Goal: Task Accomplishment & Management: Manage account settings

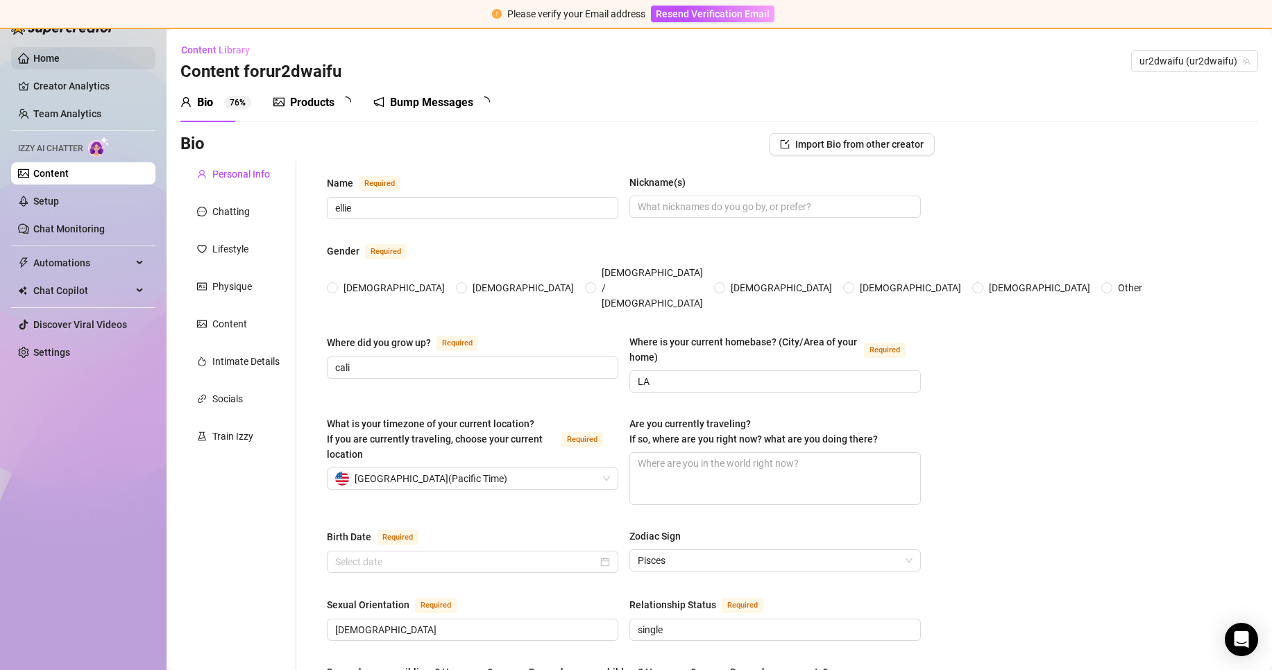
radio input "true"
type input "February 22nd, 2000"
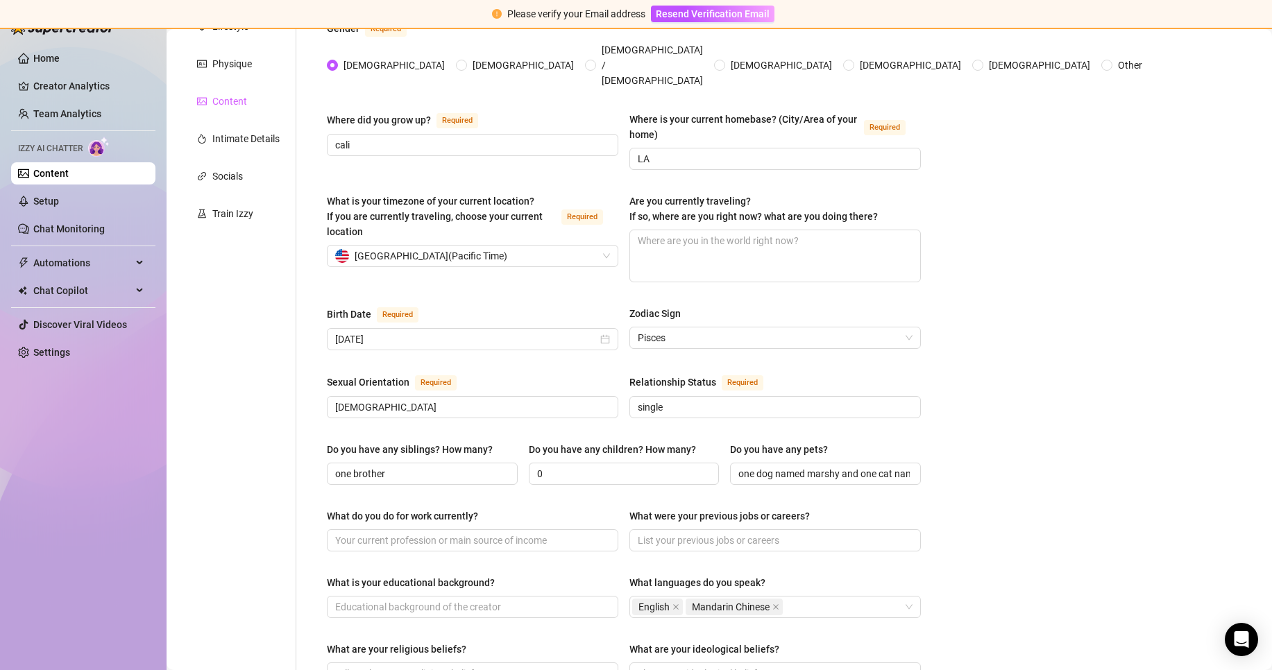
scroll to position [54, 0]
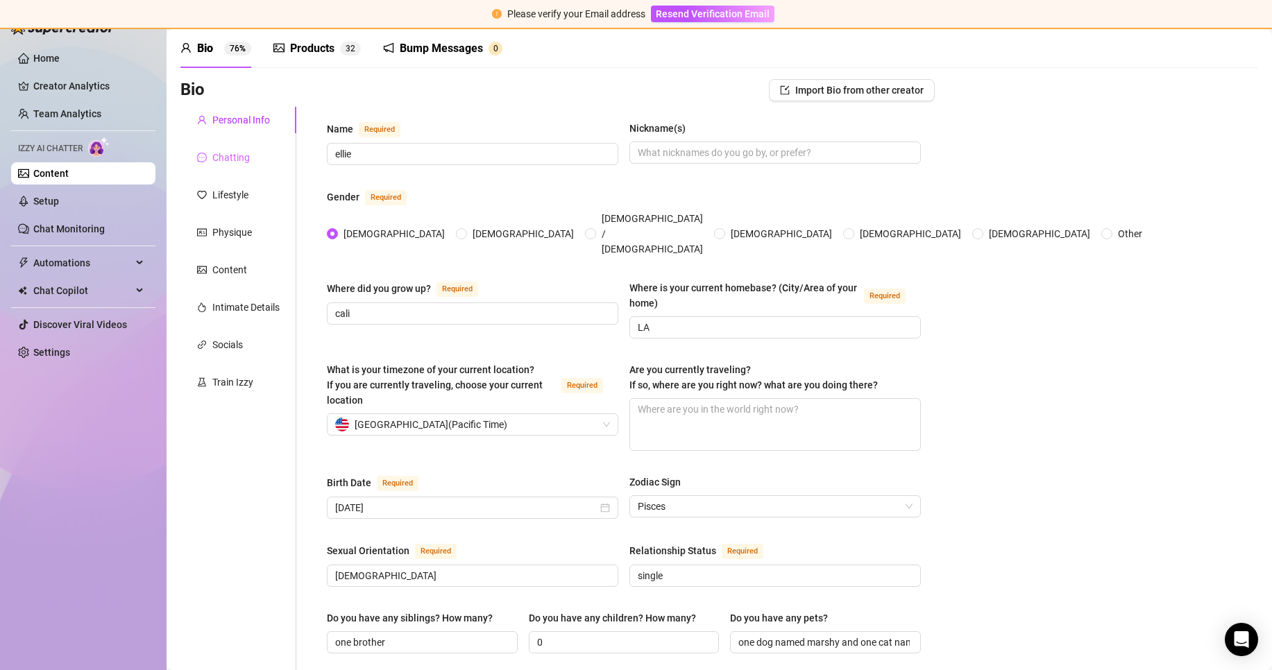
click at [255, 155] on div "Chatting" at bounding box center [238, 157] width 116 height 26
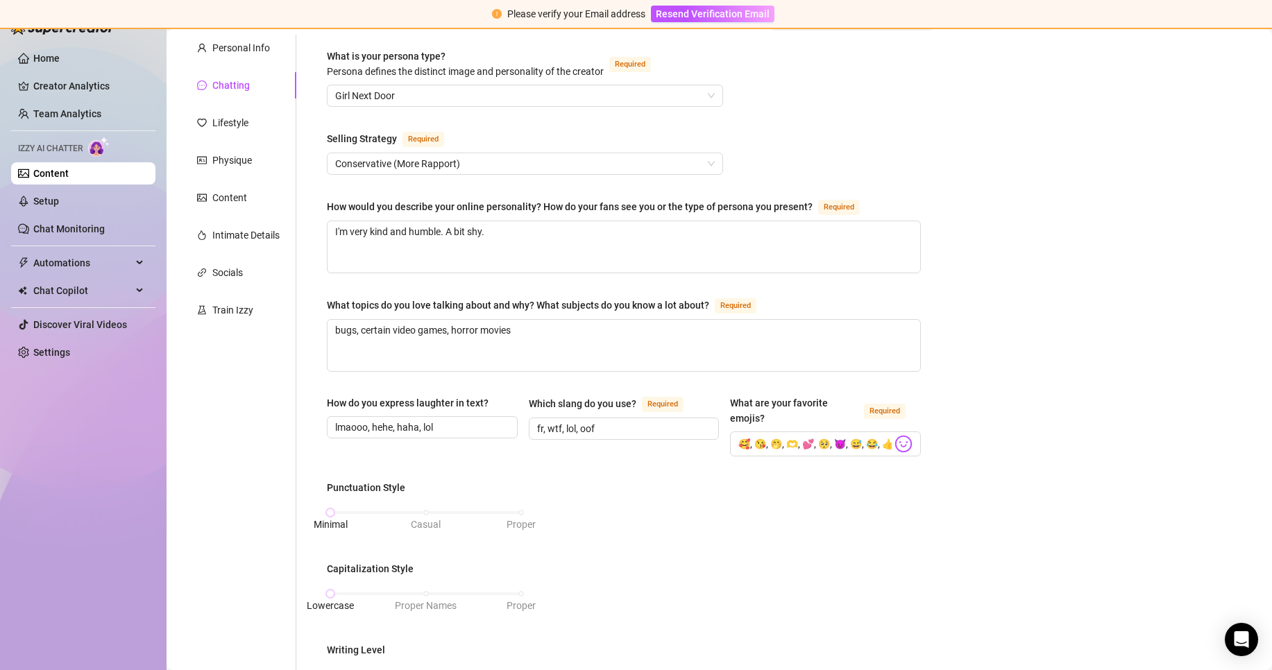
scroll to position [36, 0]
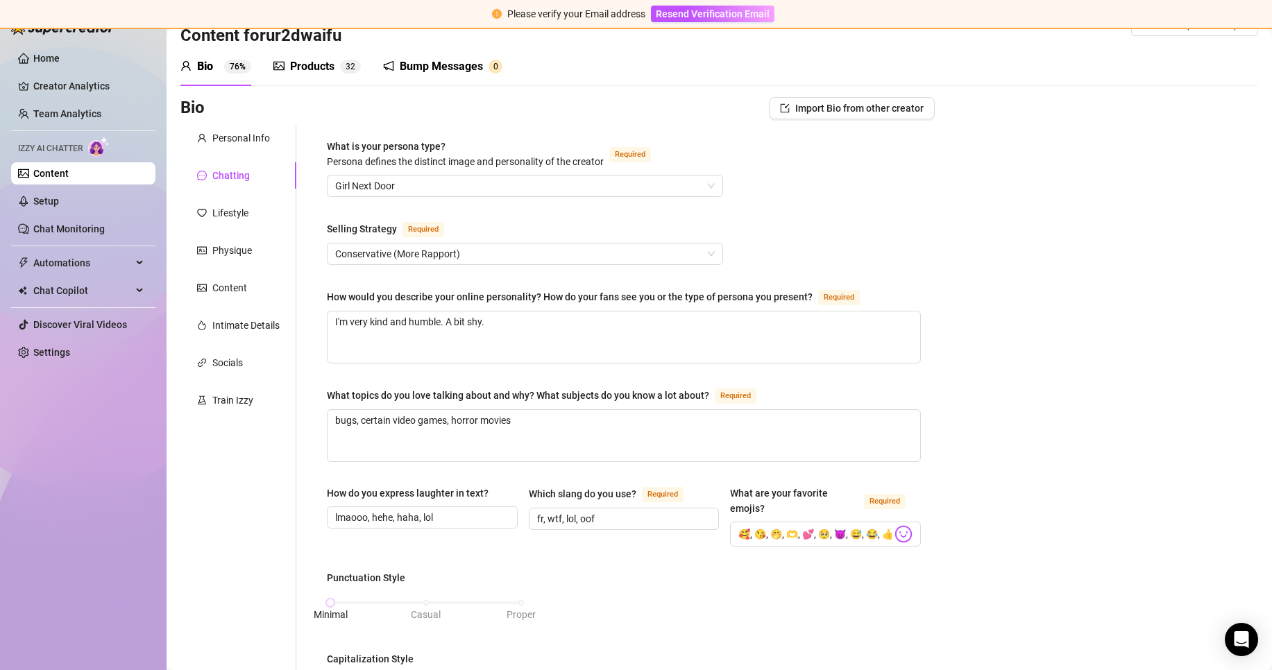
click at [239, 226] on div "Personal Info Chatting Lifestyle Physique Content Intimate Details Socials Trai…" at bounding box center [238, 650] width 116 height 1051
click at [240, 210] on div "Lifestyle" at bounding box center [230, 212] width 36 height 15
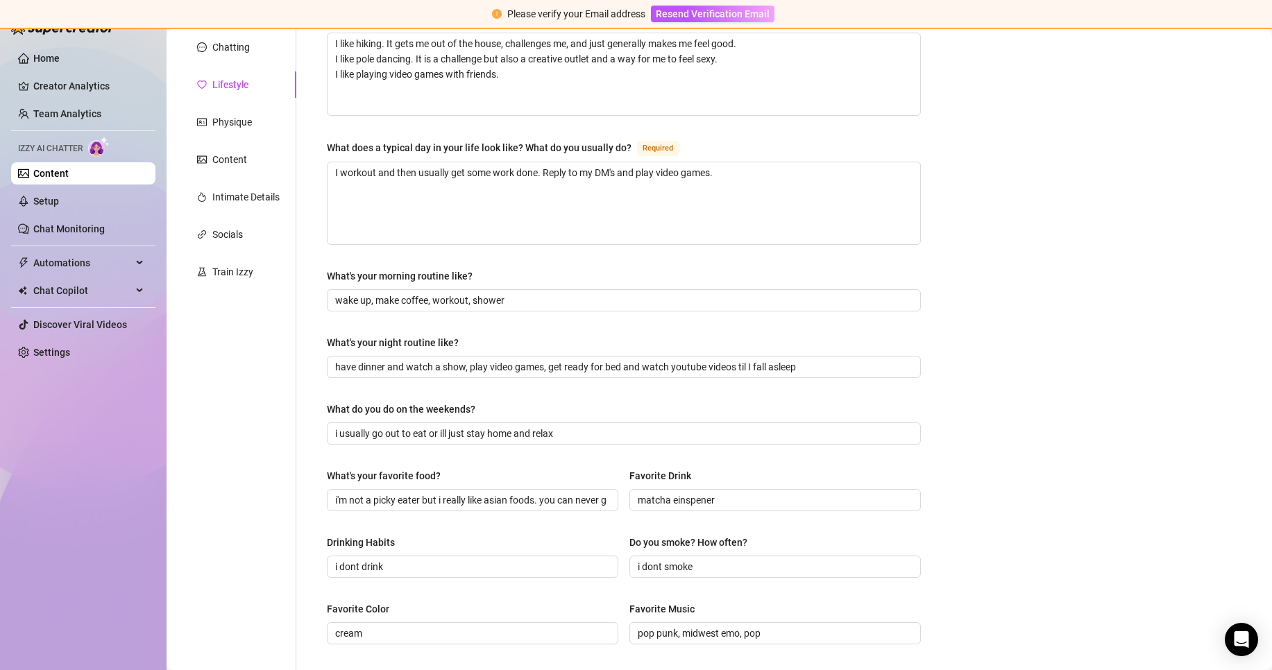
scroll to position [130, 0]
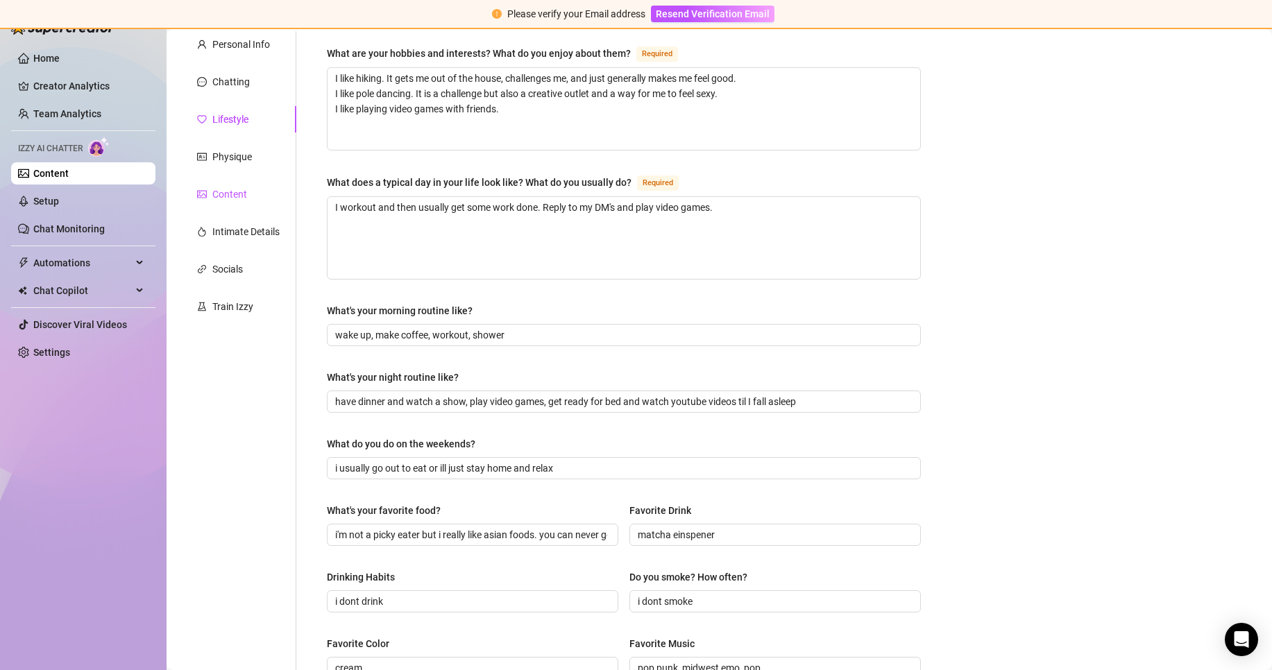
click at [240, 187] on div "Content" at bounding box center [229, 194] width 35 height 15
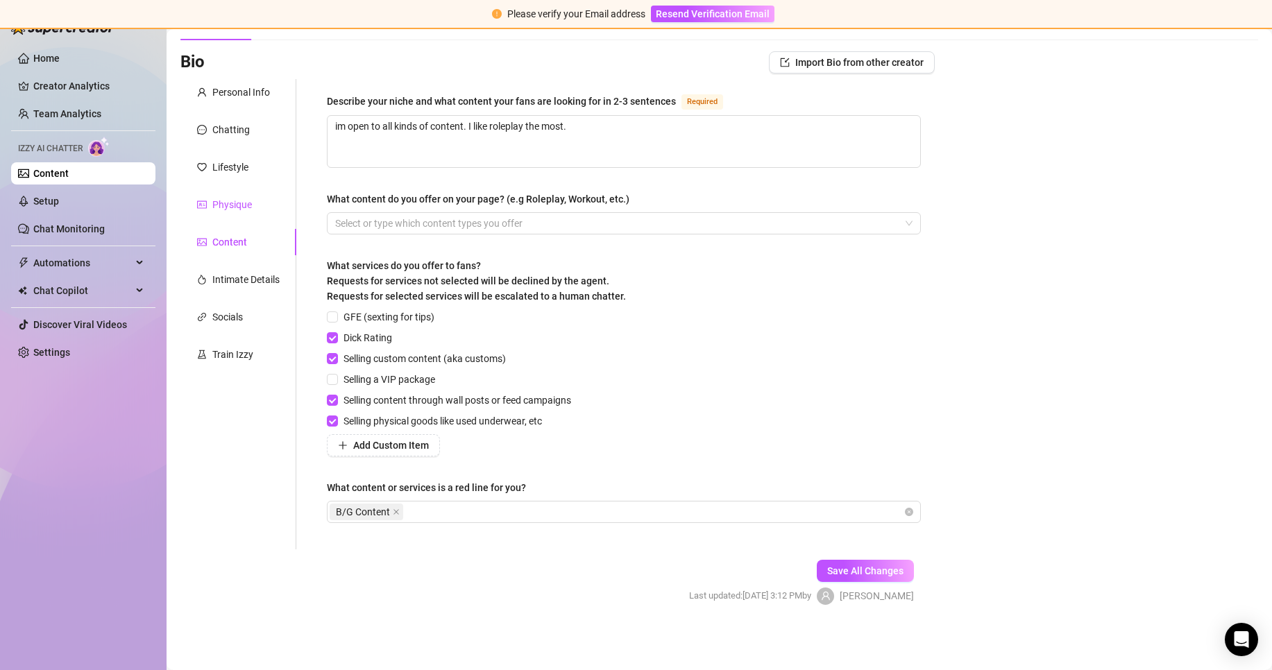
click at [244, 197] on div "Physique" at bounding box center [232, 204] width 40 height 15
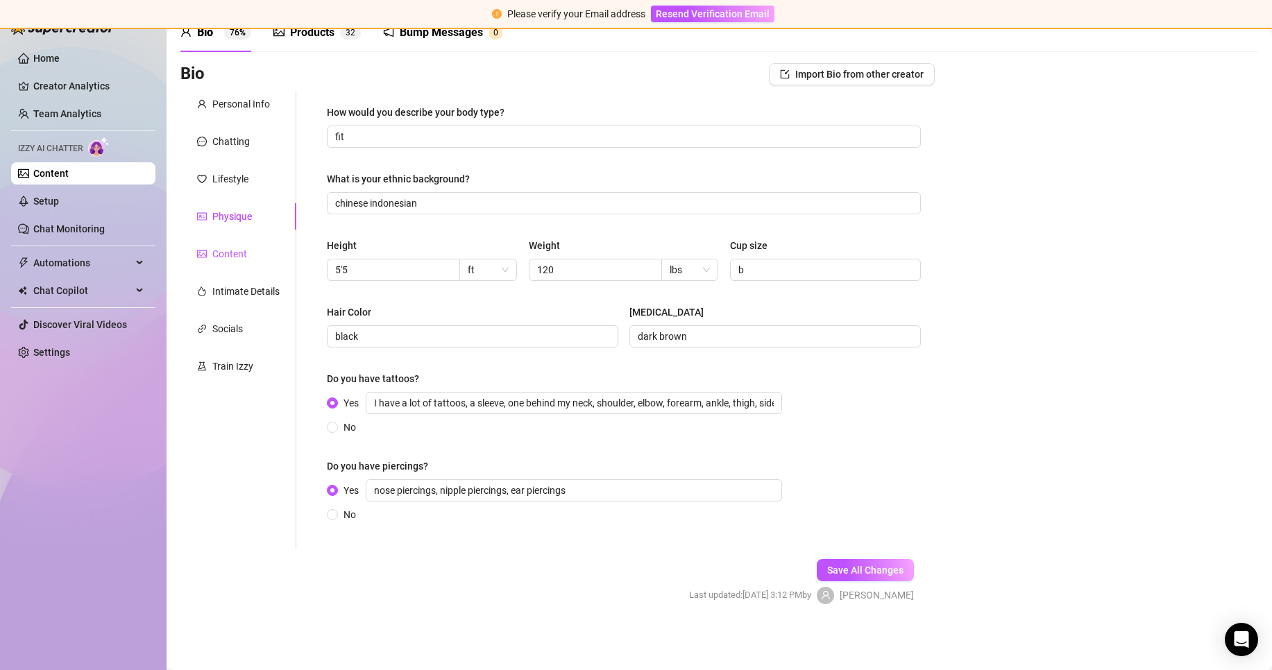
click at [234, 259] on div "Content" at bounding box center [229, 253] width 35 height 15
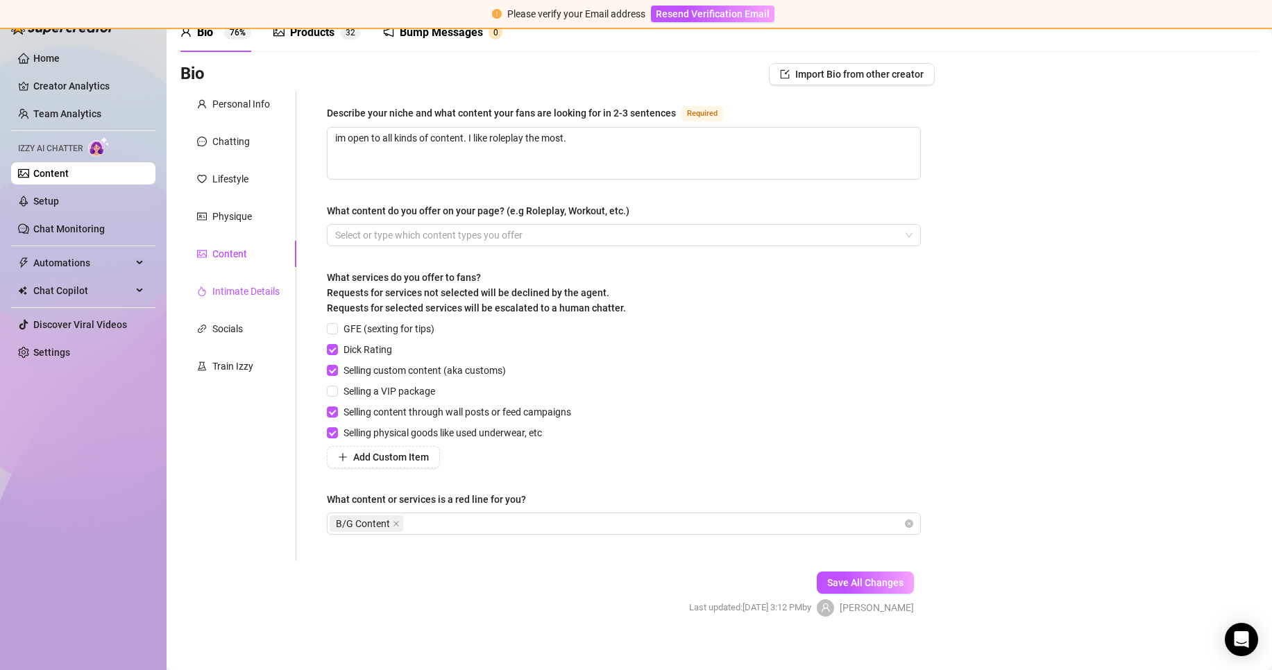
click at [235, 291] on div "Intimate Details" at bounding box center [245, 291] width 67 height 15
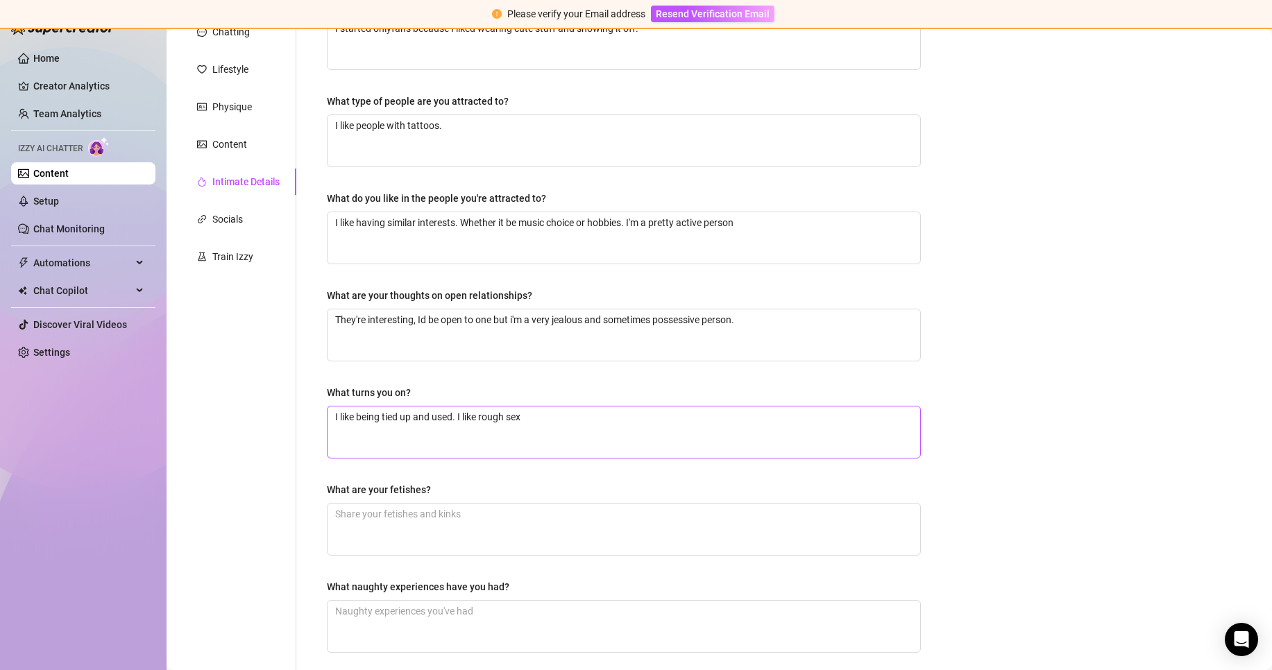
scroll to position [309, 0]
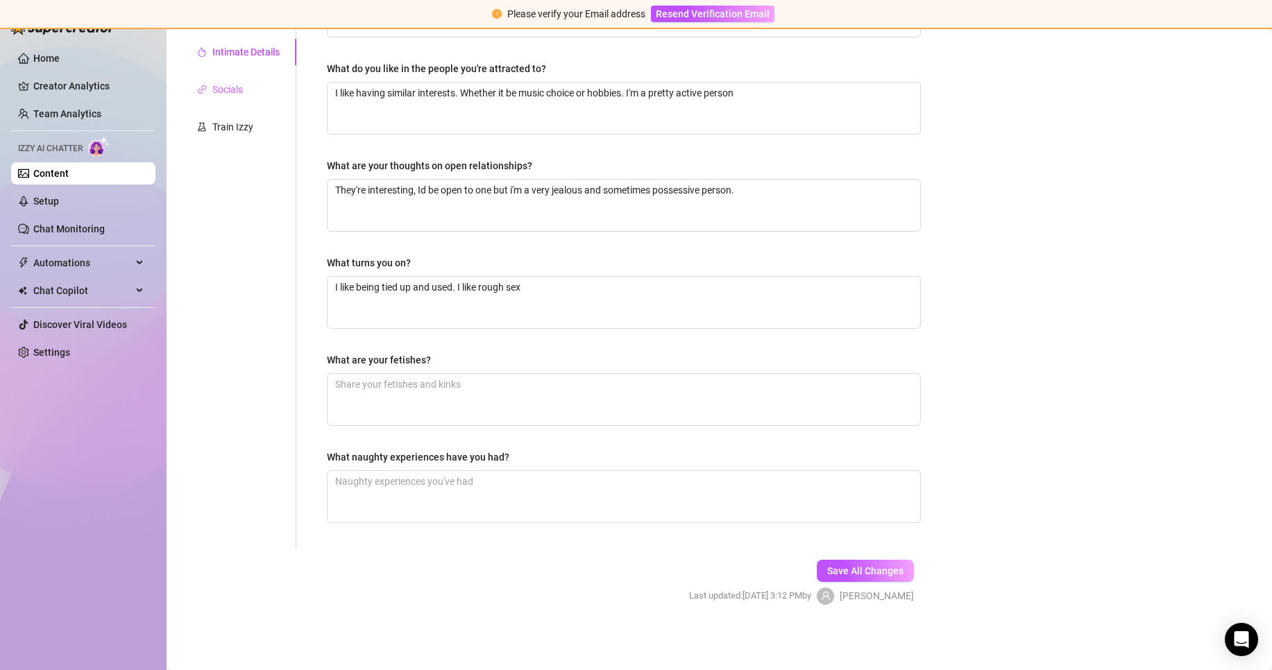
click at [244, 89] on div "Socials" at bounding box center [238, 89] width 116 height 26
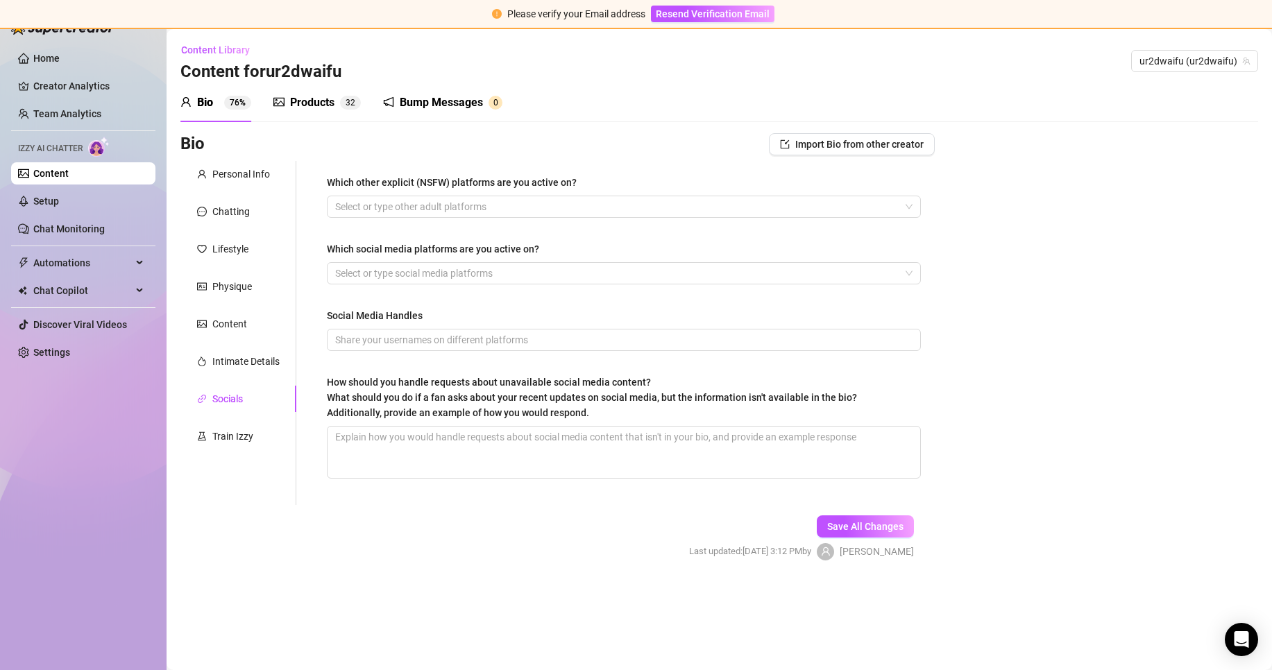
scroll to position [0, 0]
click at [217, 430] on div "Train Izzy" at bounding box center [232, 436] width 41 height 15
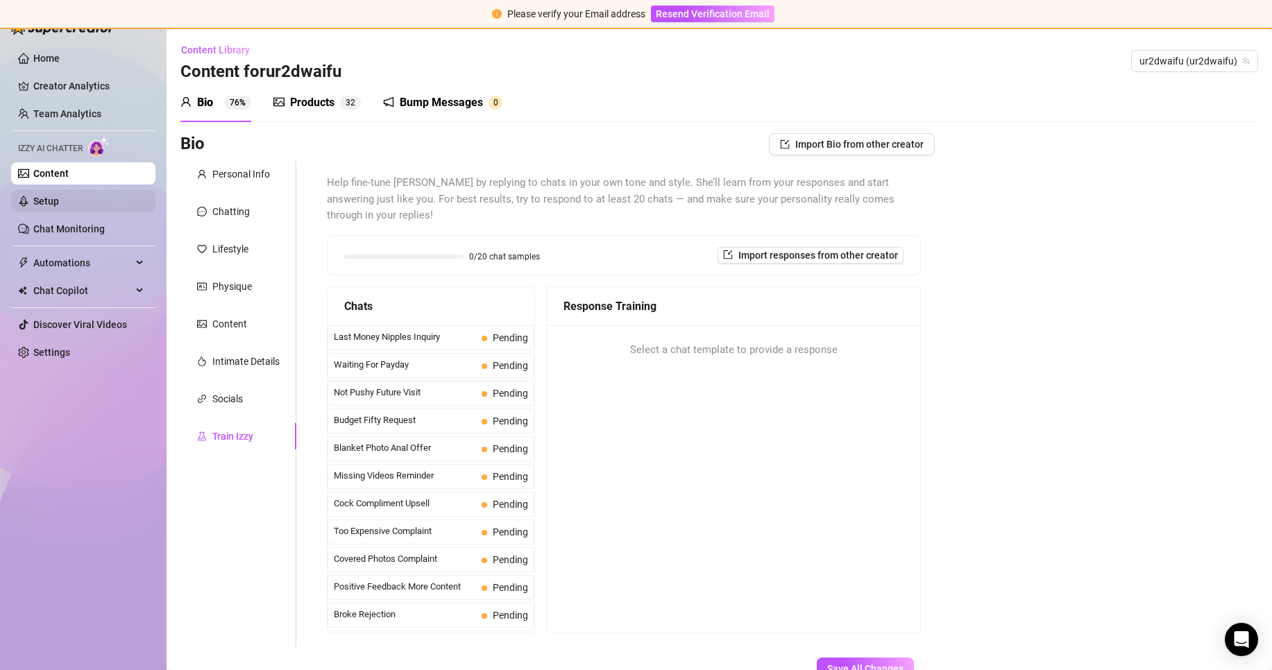
click at [59, 204] on link "Setup" at bounding box center [46, 201] width 26 height 11
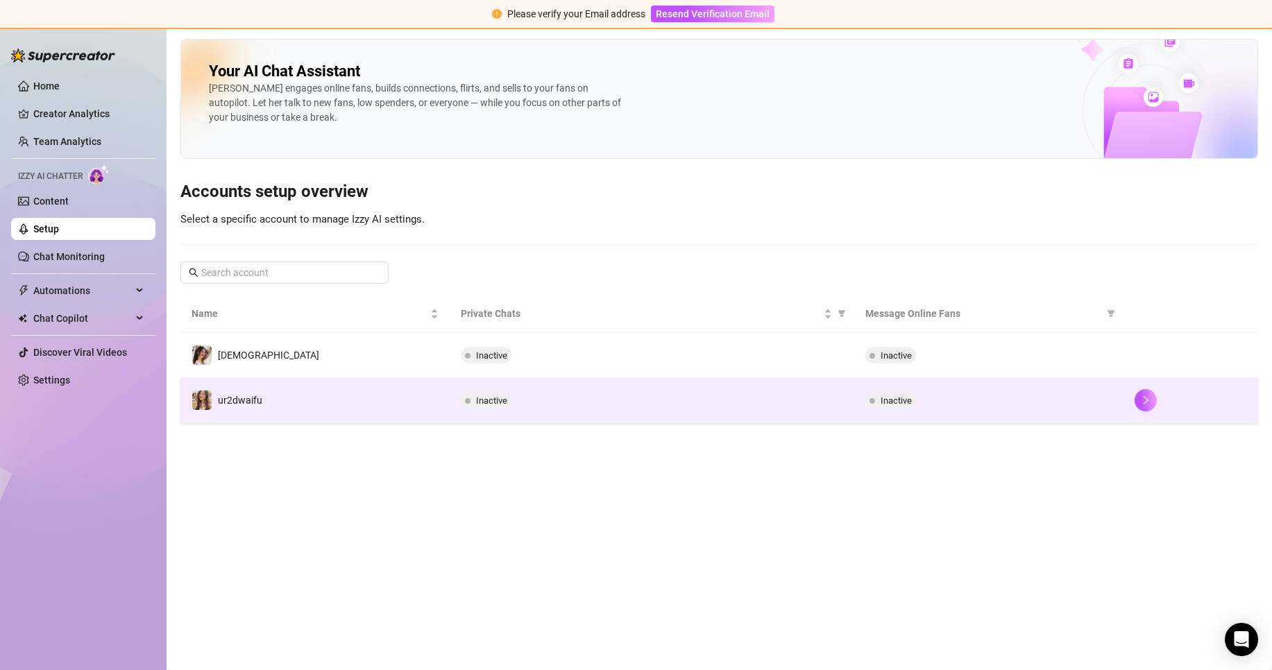
click at [811, 384] on td "Inactive" at bounding box center [652, 400] width 404 height 45
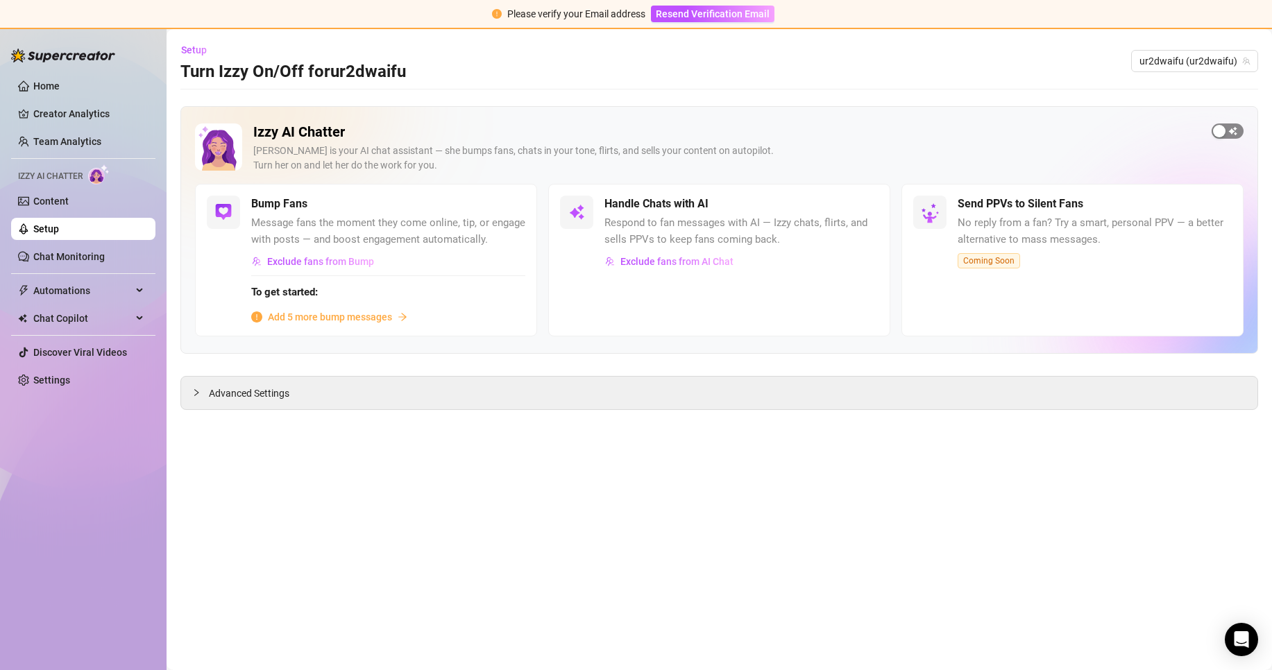
click at [1225, 136] on span "button" at bounding box center [1228, 131] width 32 height 15
click at [1068, 493] on main "Setup Turn Izzy On/Off for ur2dwaifu ur2dwaifu (ur2dwaifu) Izzy AI Chatter Izzy…" at bounding box center [719, 349] width 1105 height 641
click at [711, 262] on span "Exclude fans from AI Chat" at bounding box center [676, 261] width 113 height 11
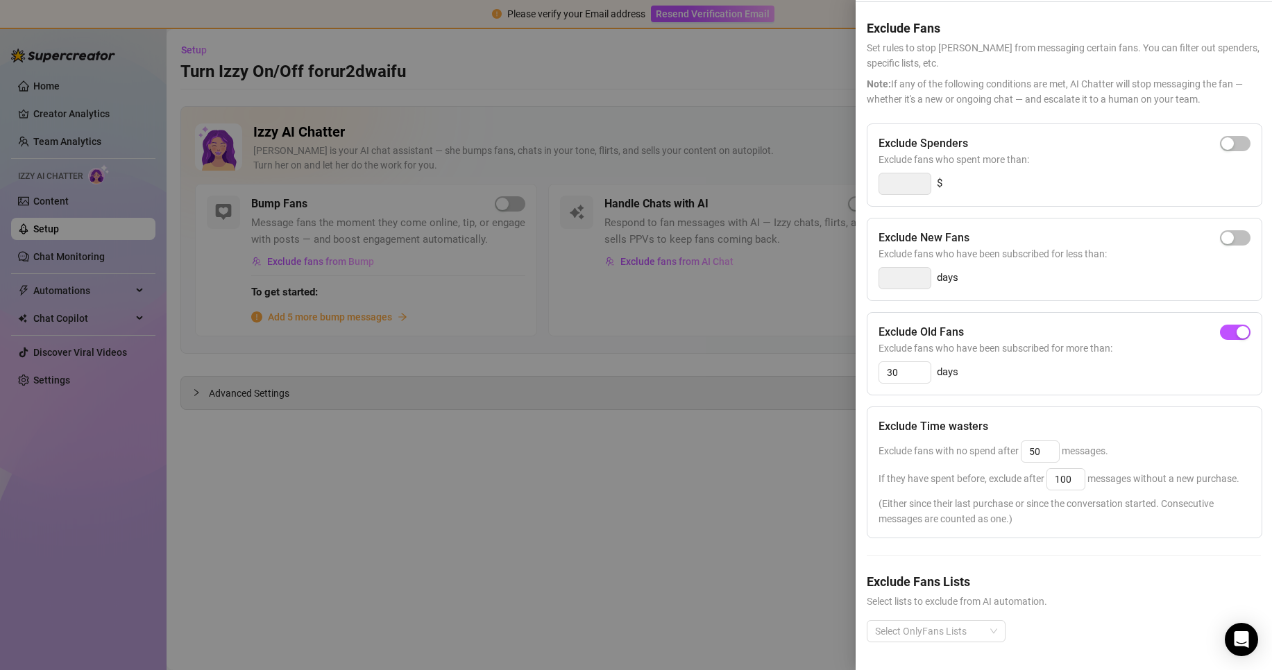
scroll to position [71, 0]
click at [928, 622] on div at bounding box center [928, 631] width 119 height 19
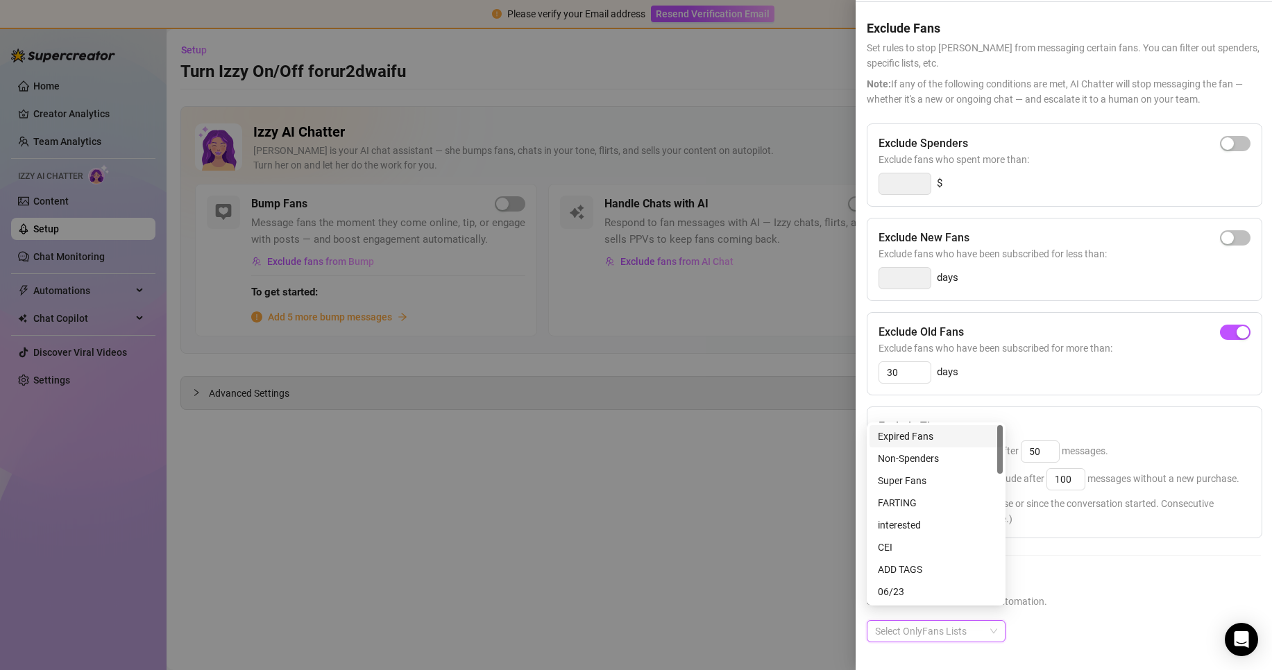
click at [928, 622] on div at bounding box center [928, 631] width 119 height 19
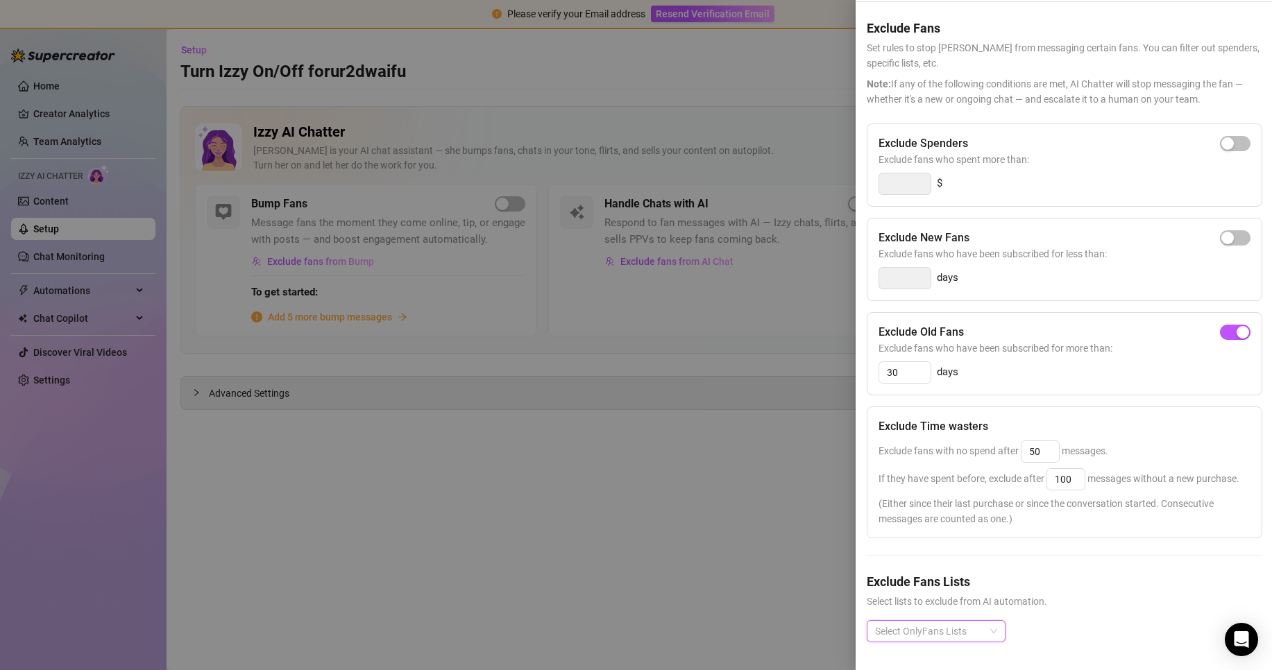
click at [711, 513] on div at bounding box center [636, 335] width 1272 height 670
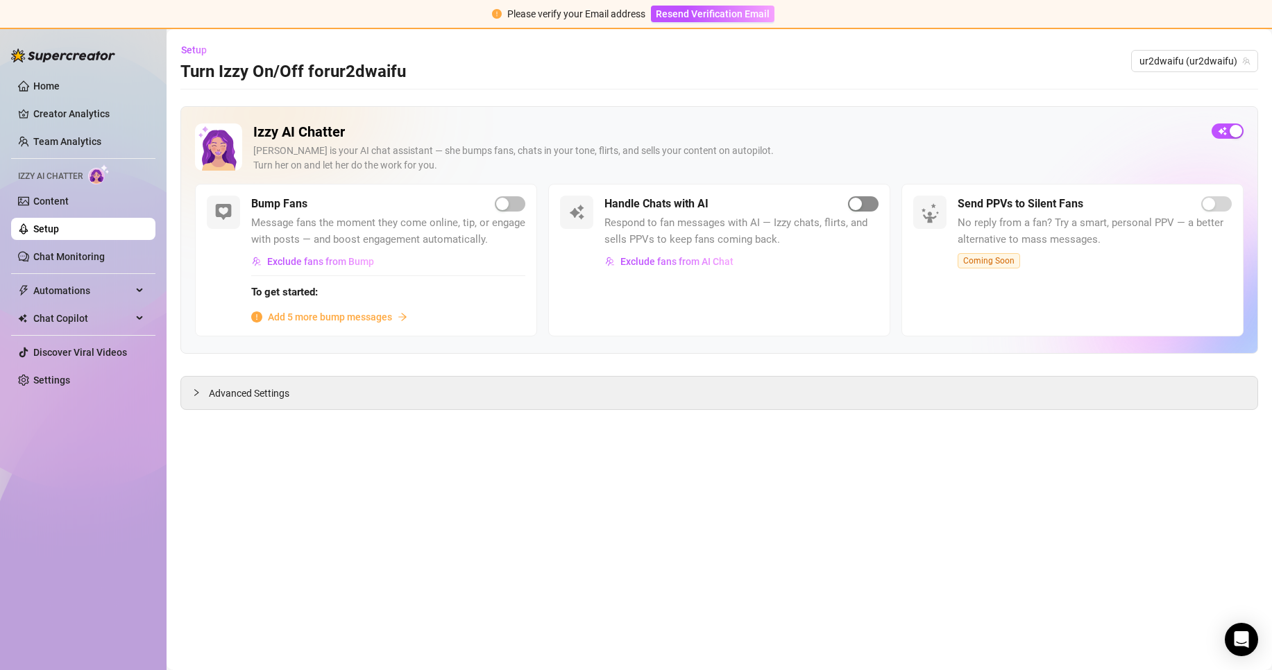
click at [870, 209] on span "button" at bounding box center [863, 203] width 31 height 15
click at [862, 207] on button "button" at bounding box center [863, 203] width 31 height 15
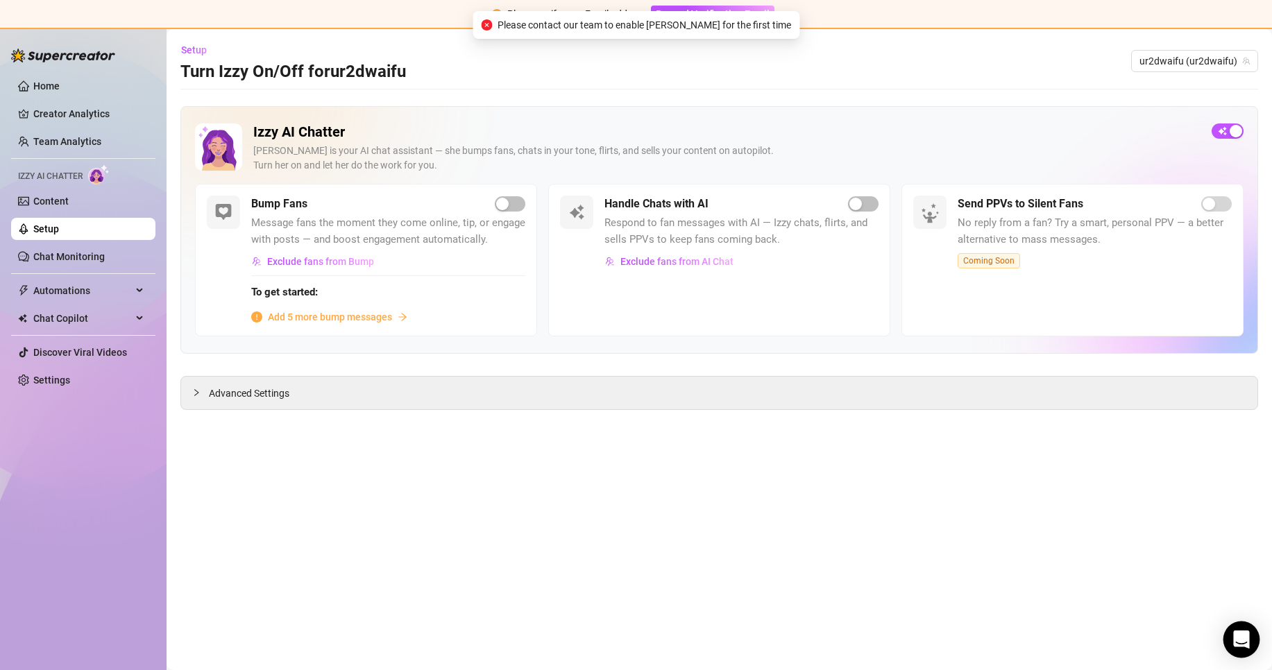
click at [1229, 633] on div "Open Intercom Messenger" at bounding box center [1241, 640] width 37 height 37
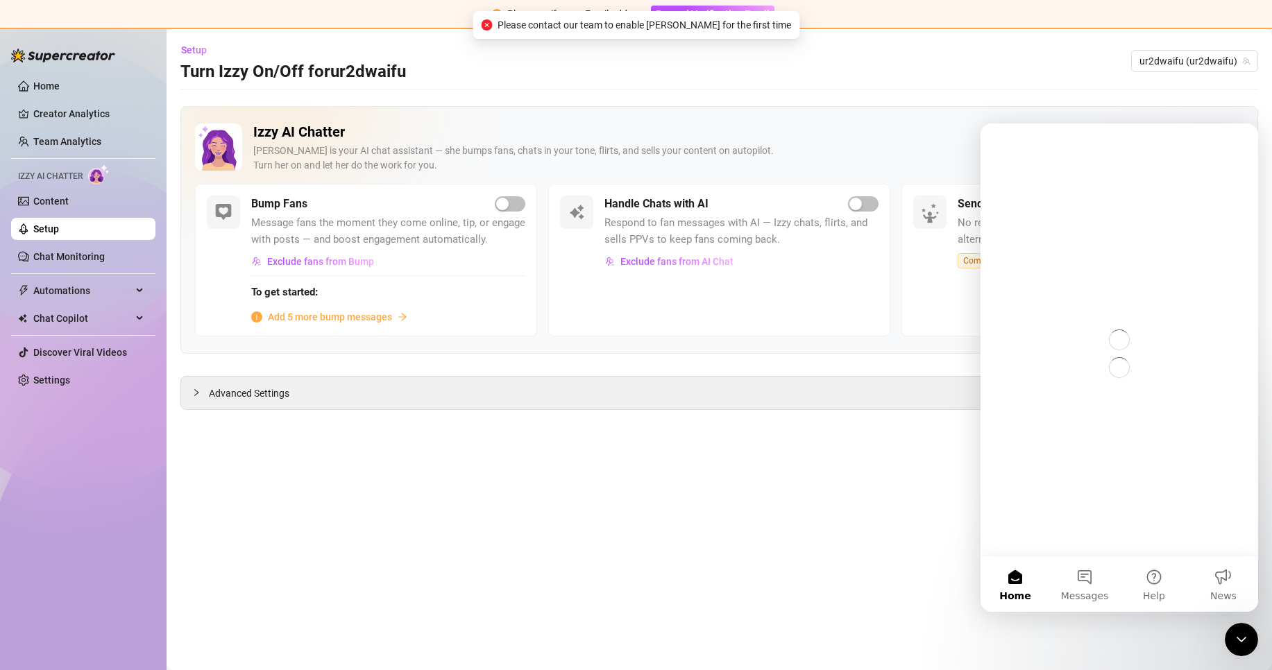
scroll to position [0, 0]
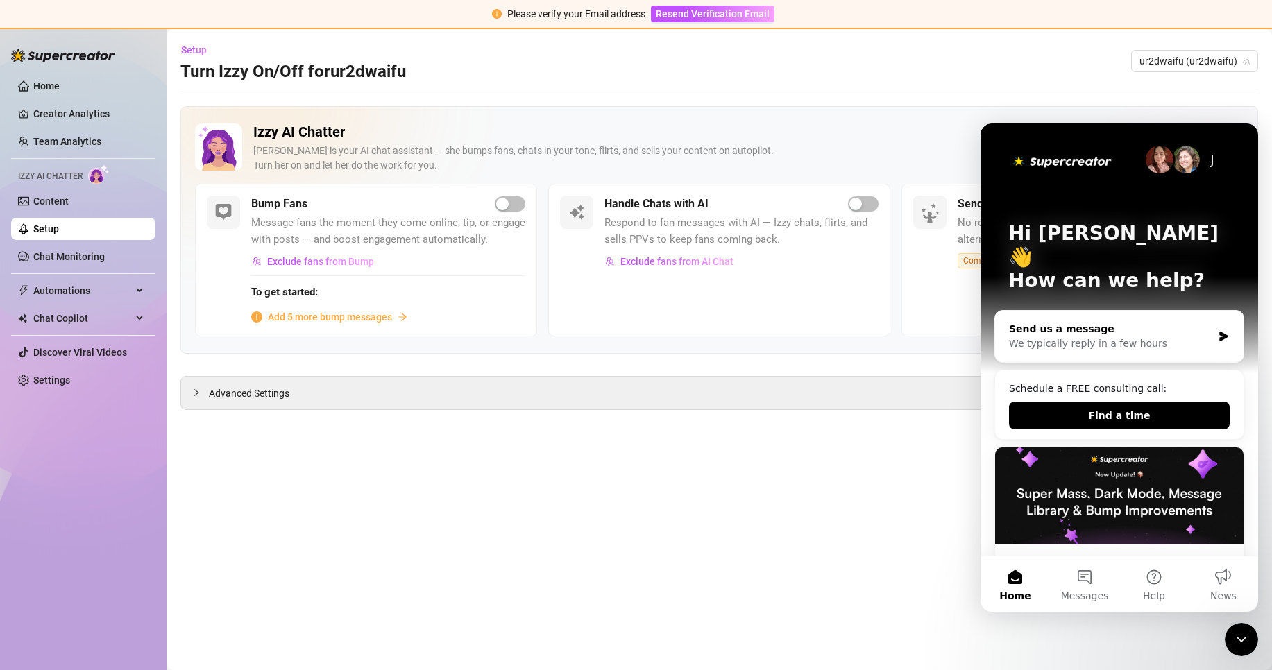
click at [1035, 337] on div "We typically reply in a few hours" at bounding box center [1110, 344] width 203 height 15
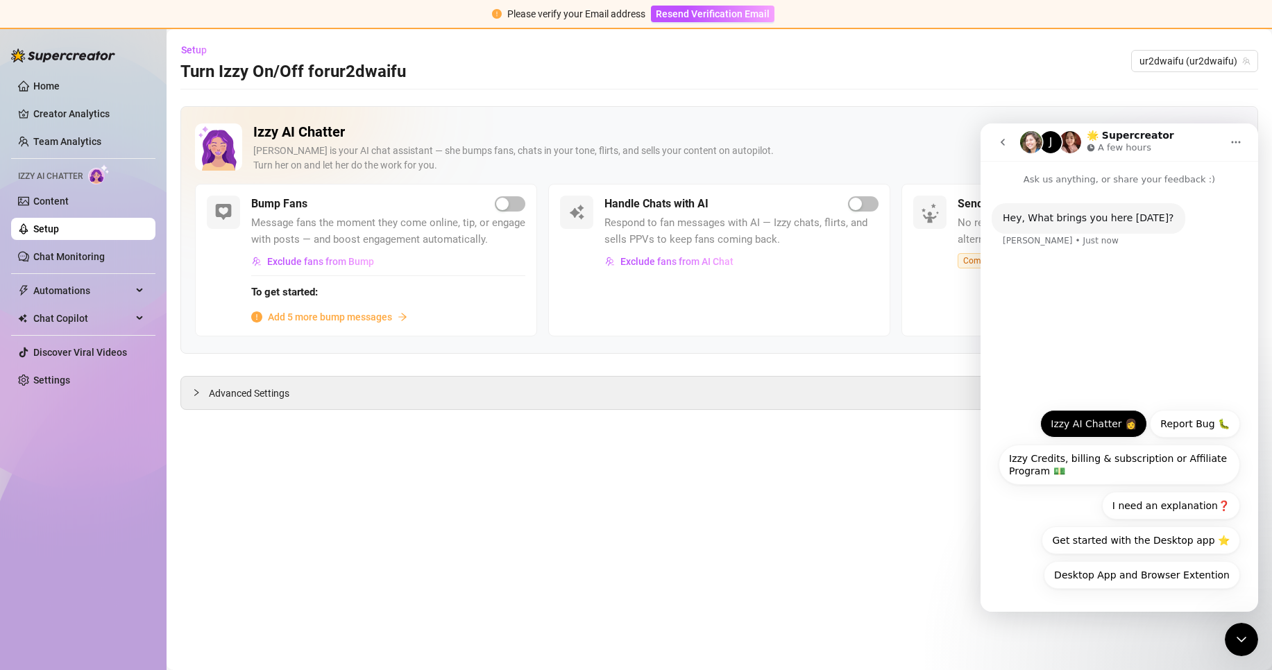
click at [1084, 421] on button "Izzy AI Chatter 👩" at bounding box center [1093, 424] width 107 height 28
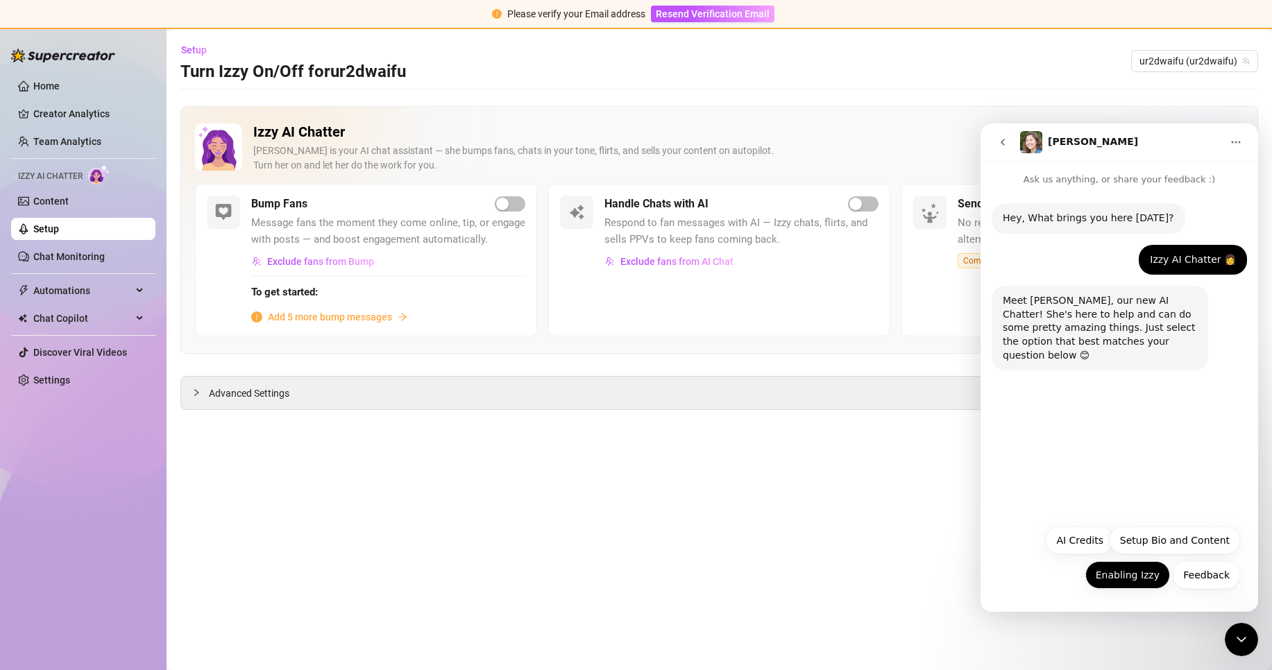
click at [1112, 566] on button "Enabling Izzy" at bounding box center [1127, 575] width 85 height 28
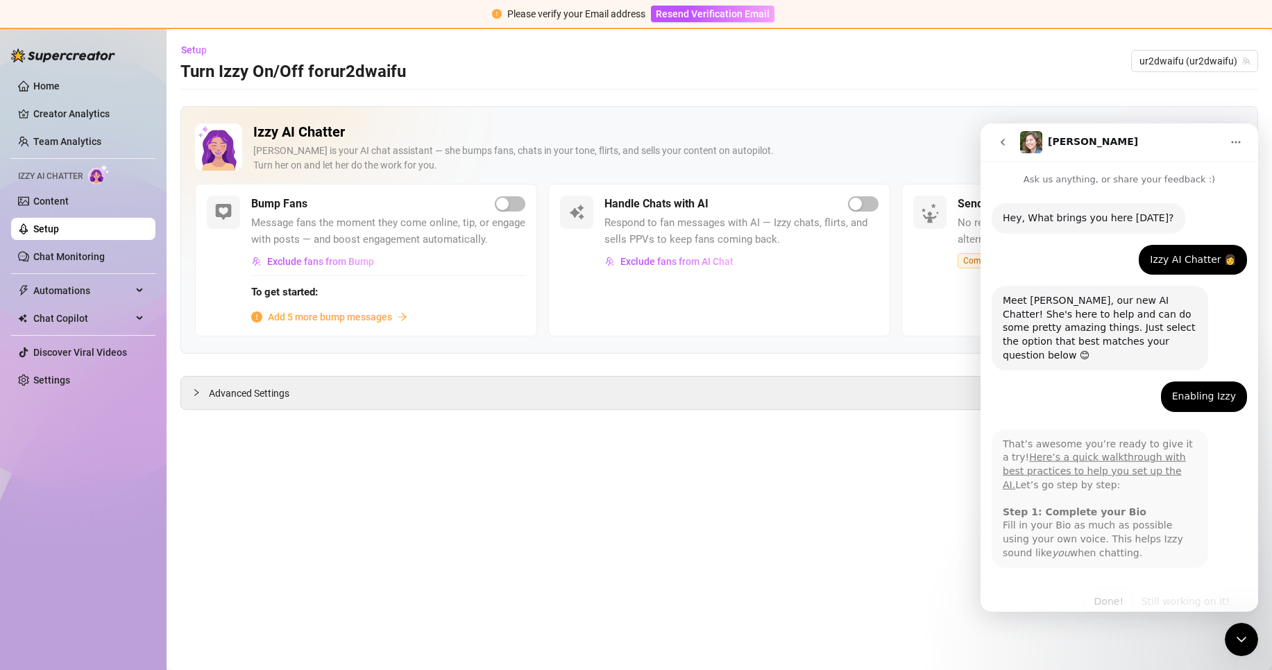
scroll to position [15, 0]
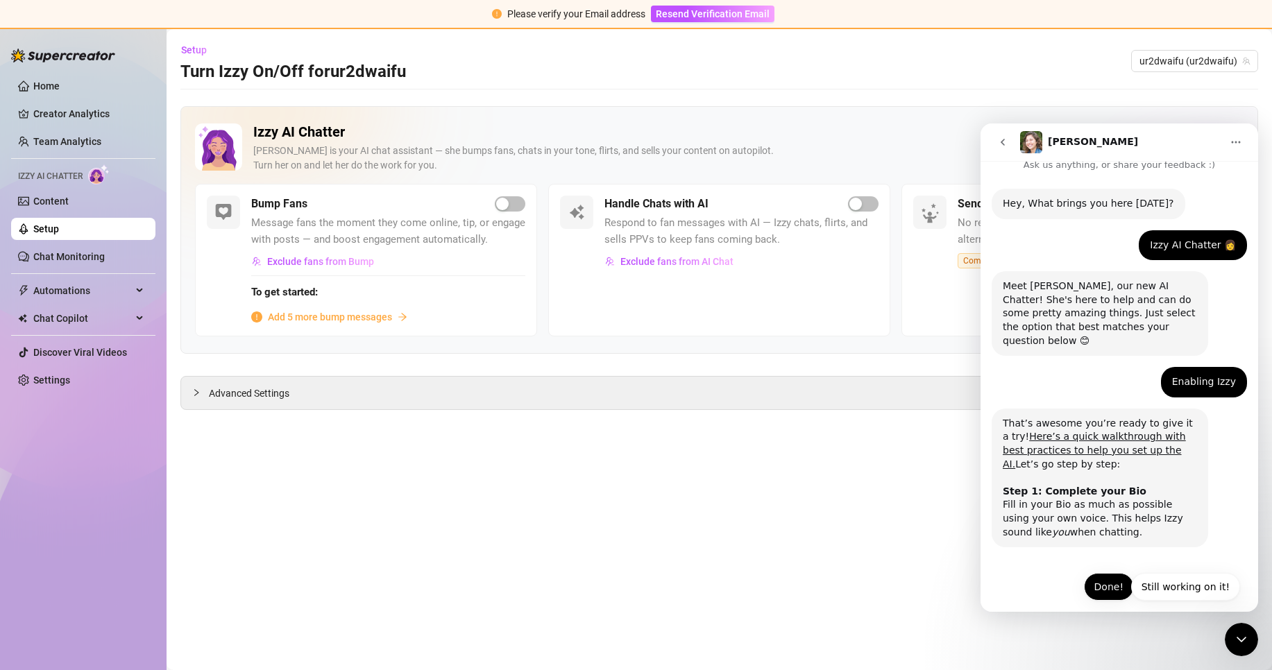
click at [1109, 573] on button "Done!" at bounding box center [1109, 587] width 50 height 28
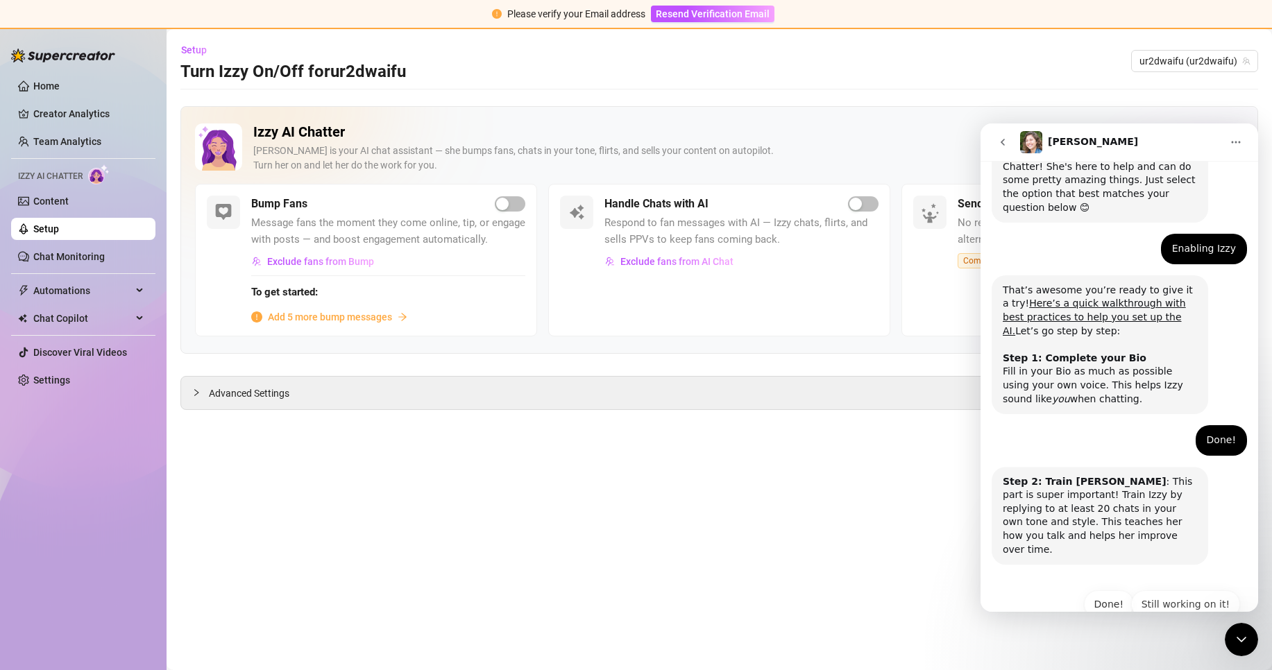
scroll to position [151, 0]
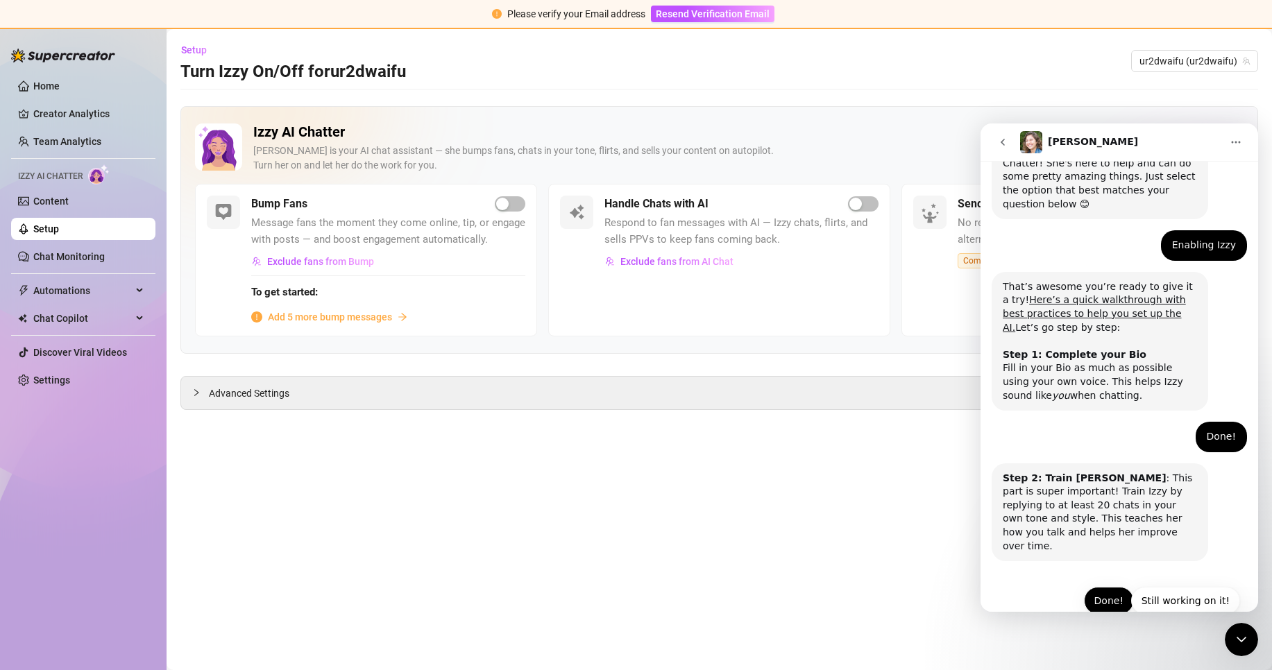
click at [1097, 587] on button "Done!" at bounding box center [1109, 601] width 50 height 28
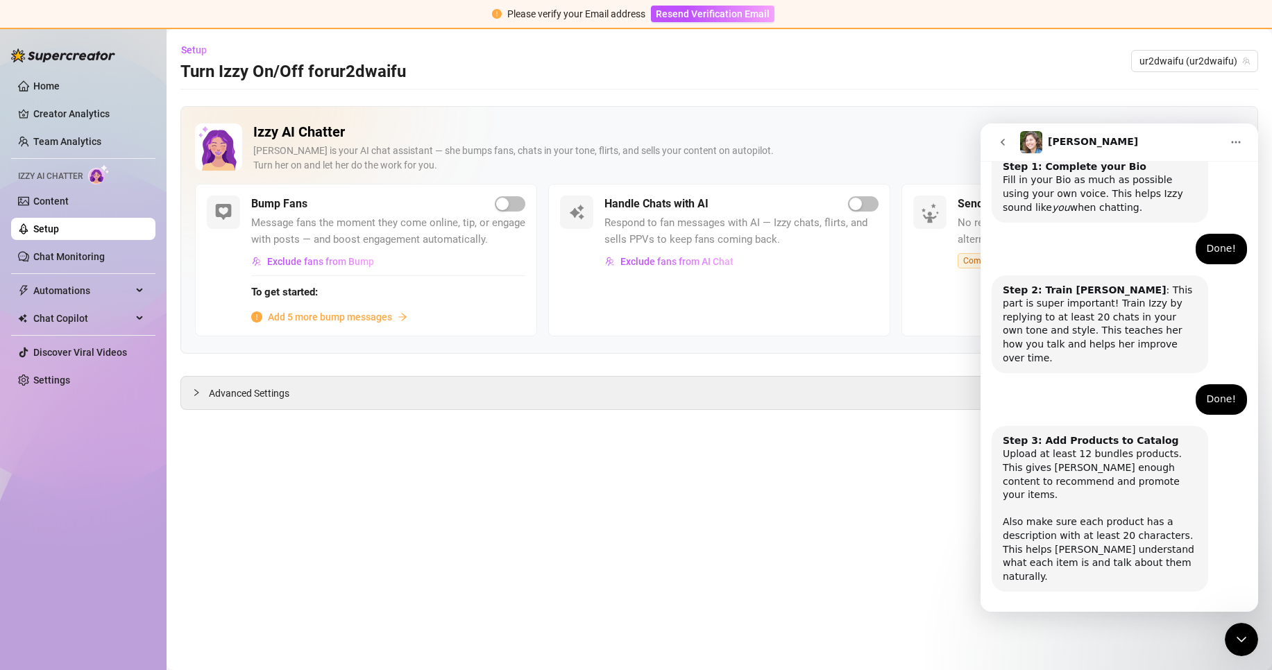
scroll to position [343, 0]
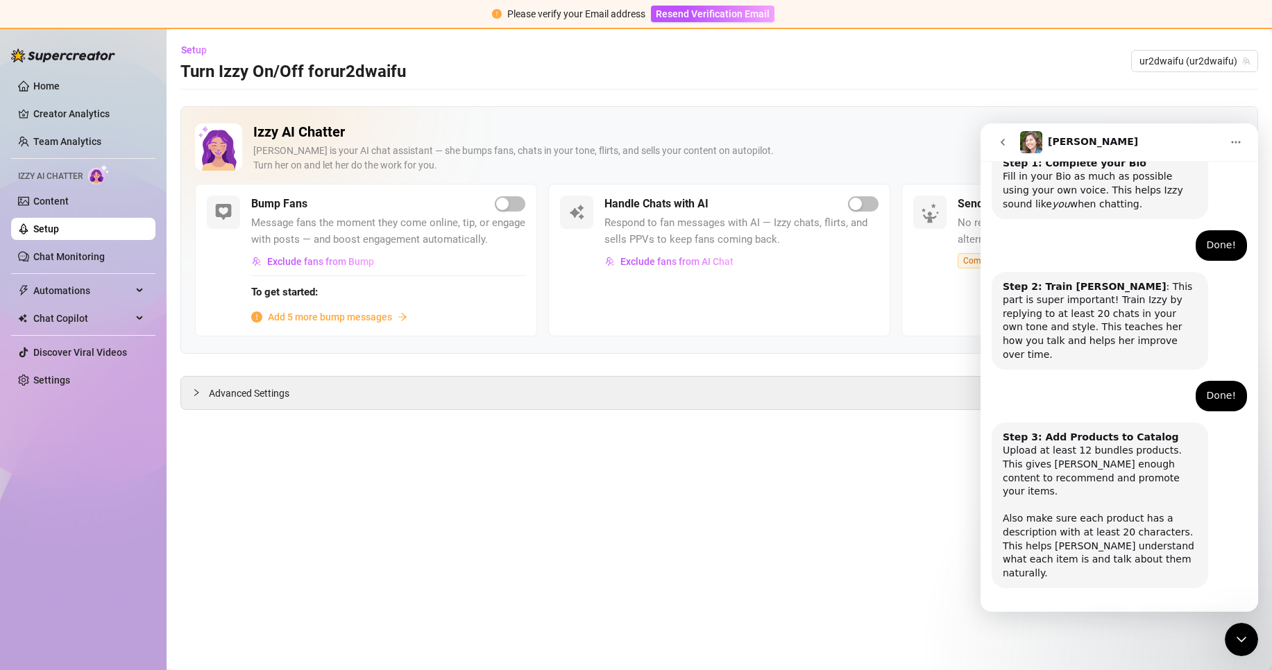
click at [1095, 614] on button "Done!" at bounding box center [1109, 628] width 50 height 28
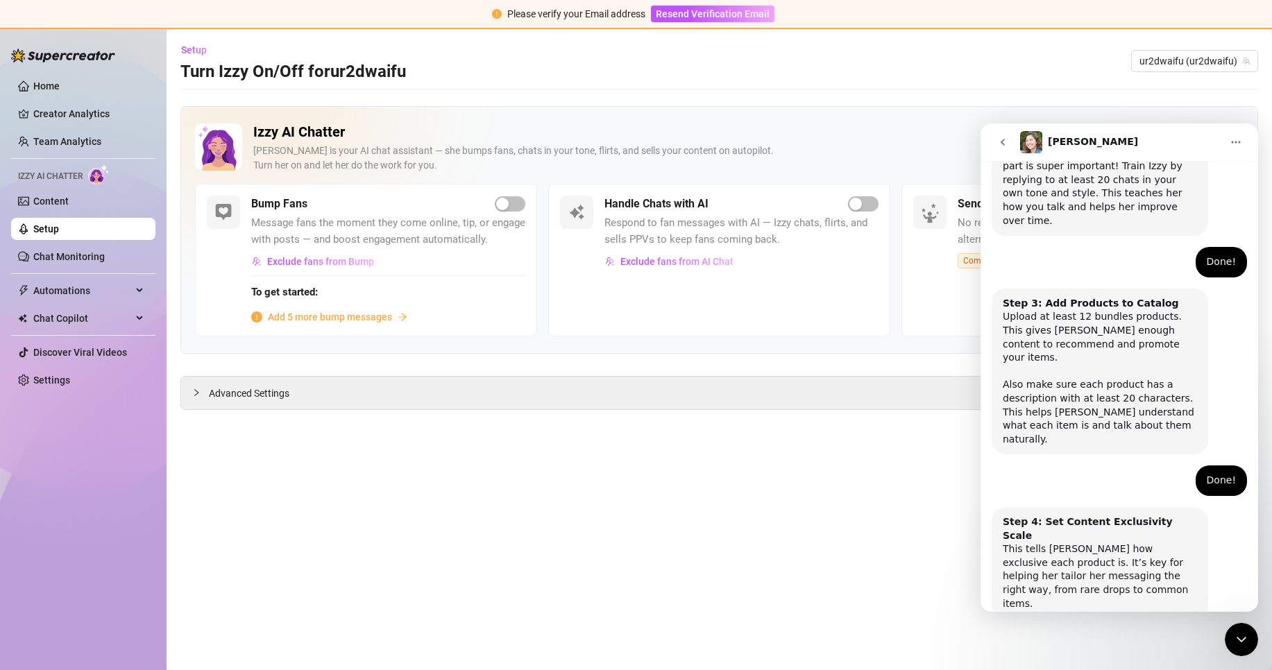
scroll to position [480, 0]
click at [1089, 641] on button "Done!" at bounding box center [1109, 655] width 50 height 28
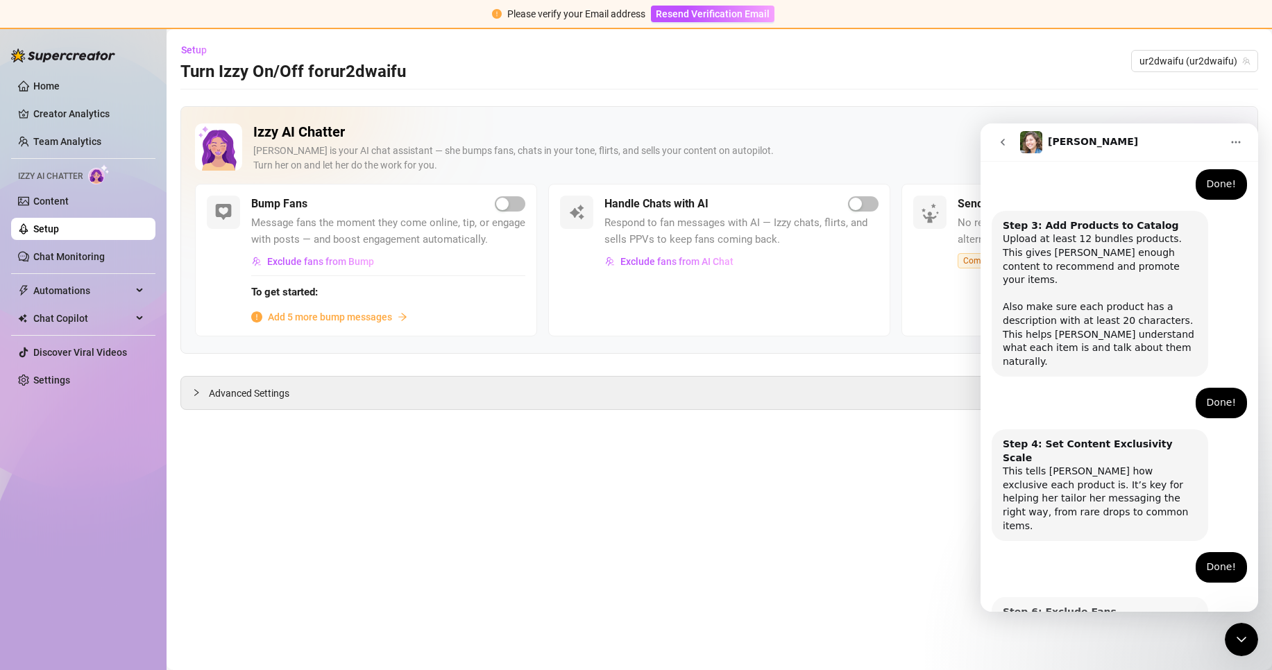
scroll to position [604, 0]
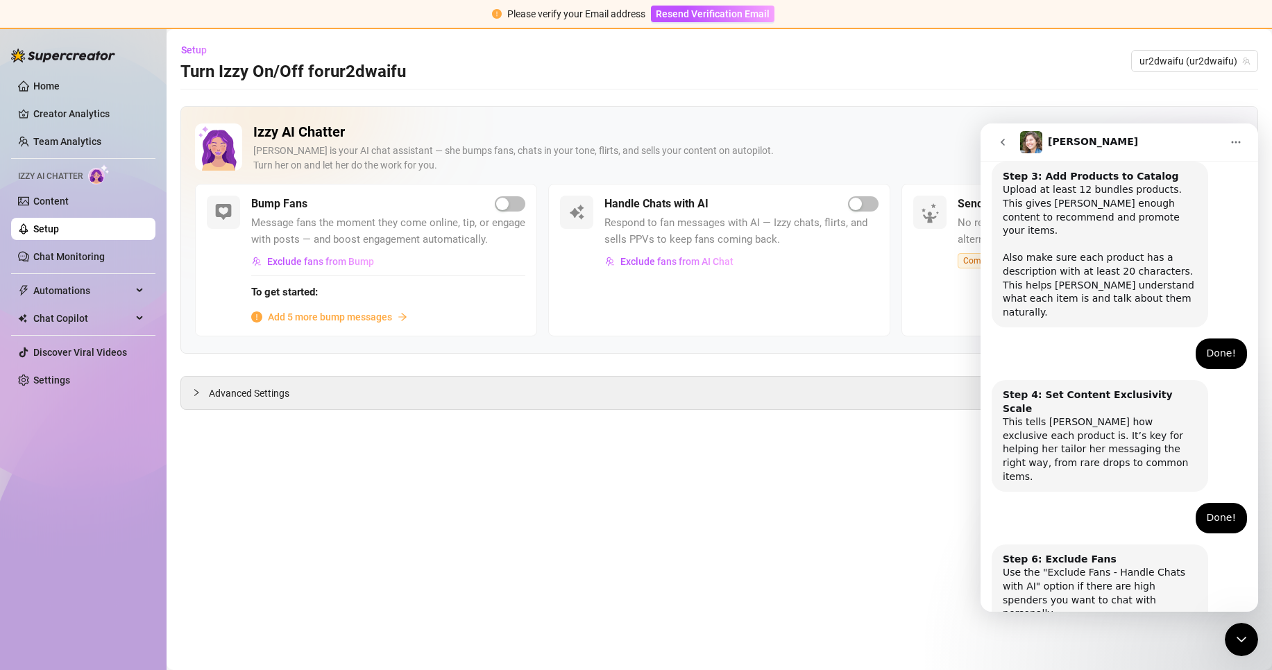
click at [1093, 655] on button "Done!" at bounding box center [1109, 669] width 50 height 28
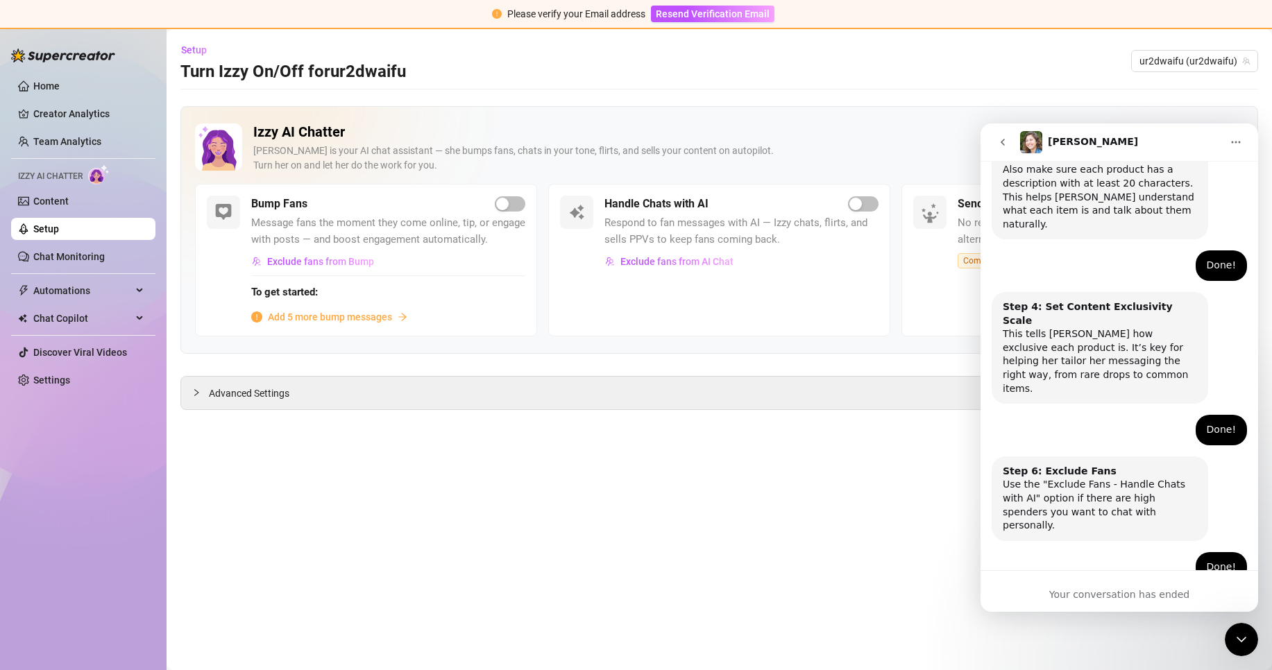
scroll to position [733, 0]
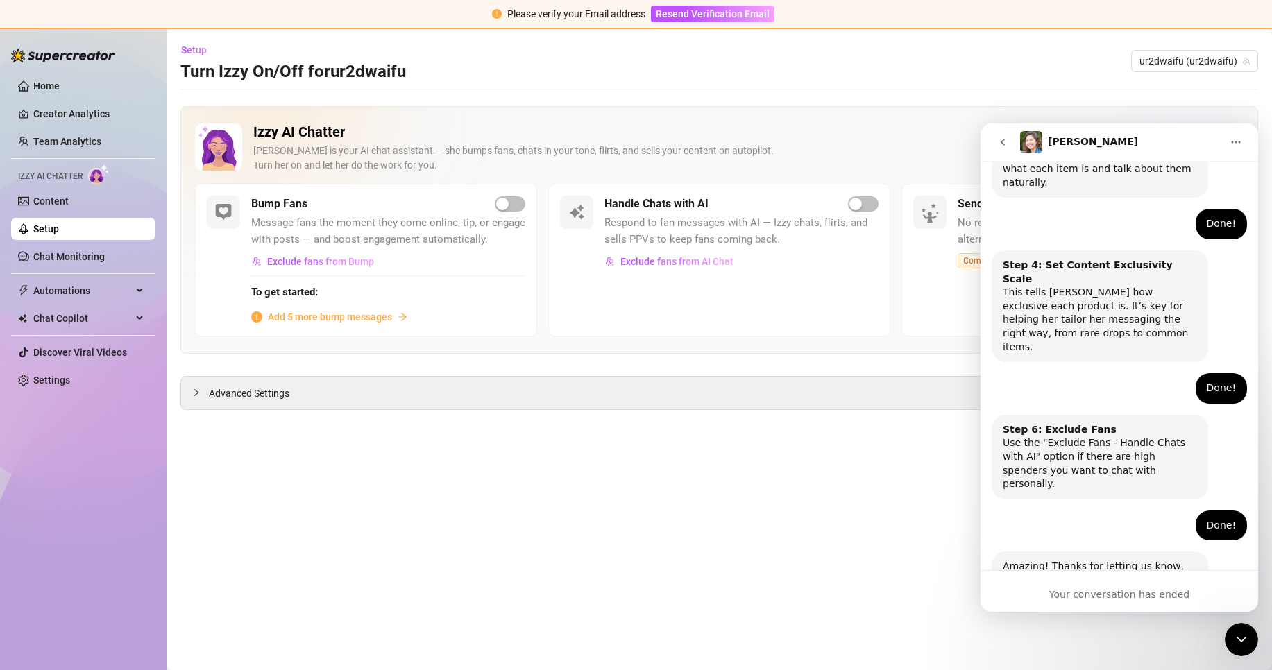
click at [834, 508] on main "Setup Turn Izzy On/Off for ur2dwaifu ur2dwaifu (ur2dwaifu) Izzy AI Chatter Izzy…" at bounding box center [719, 349] width 1105 height 641
click at [690, 265] on span "Exclude fans from AI Chat" at bounding box center [676, 261] width 113 height 11
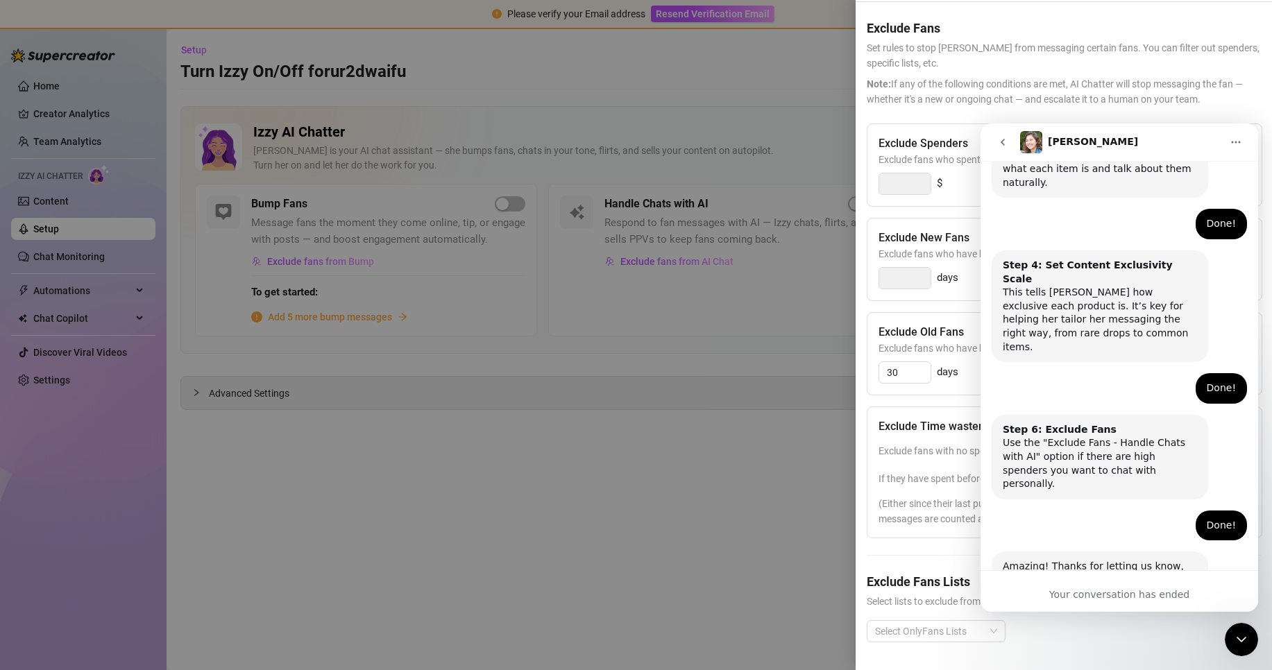
click at [1252, 632] on div "Close Intercom Messenger" at bounding box center [1241, 639] width 33 height 33
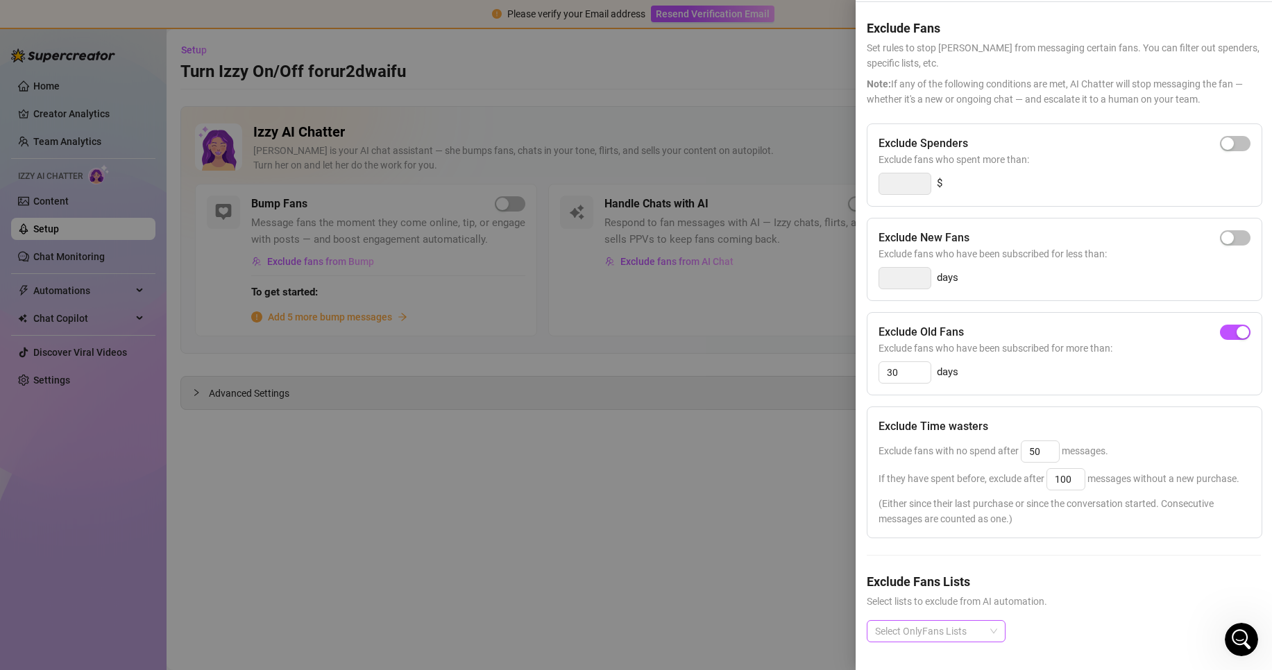
scroll to position [71, 0]
click at [959, 622] on div at bounding box center [928, 631] width 119 height 19
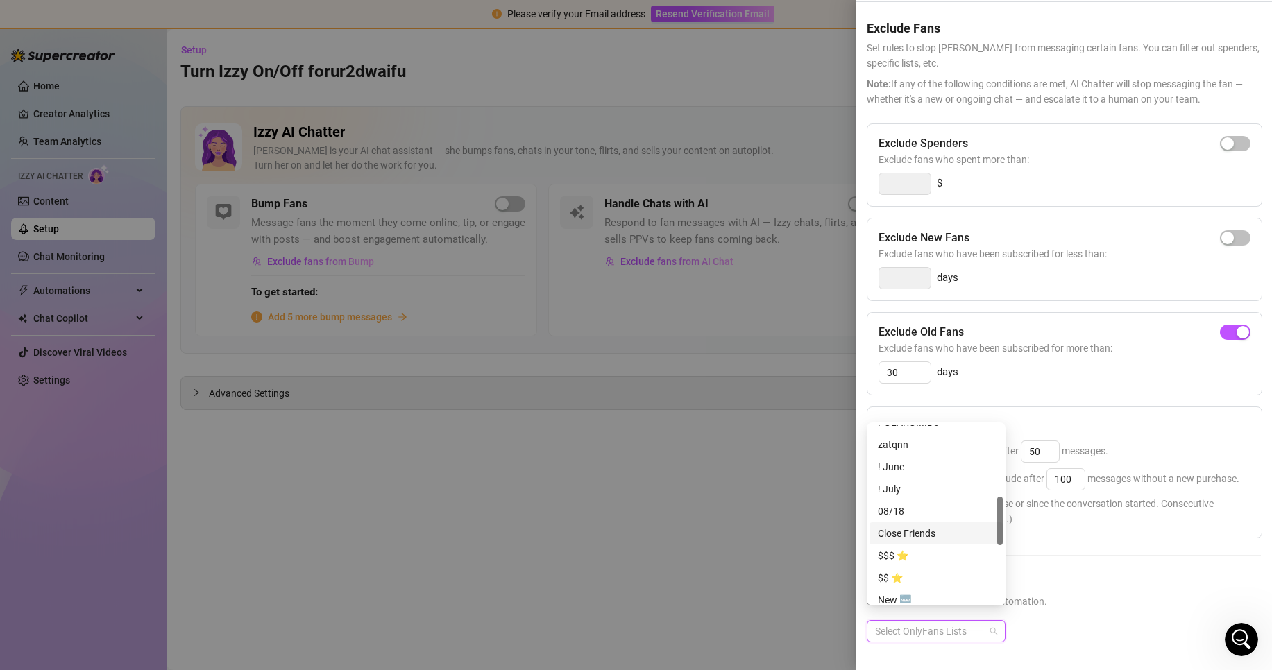
scroll to position [119, 0]
click at [708, 489] on div at bounding box center [636, 335] width 1272 height 670
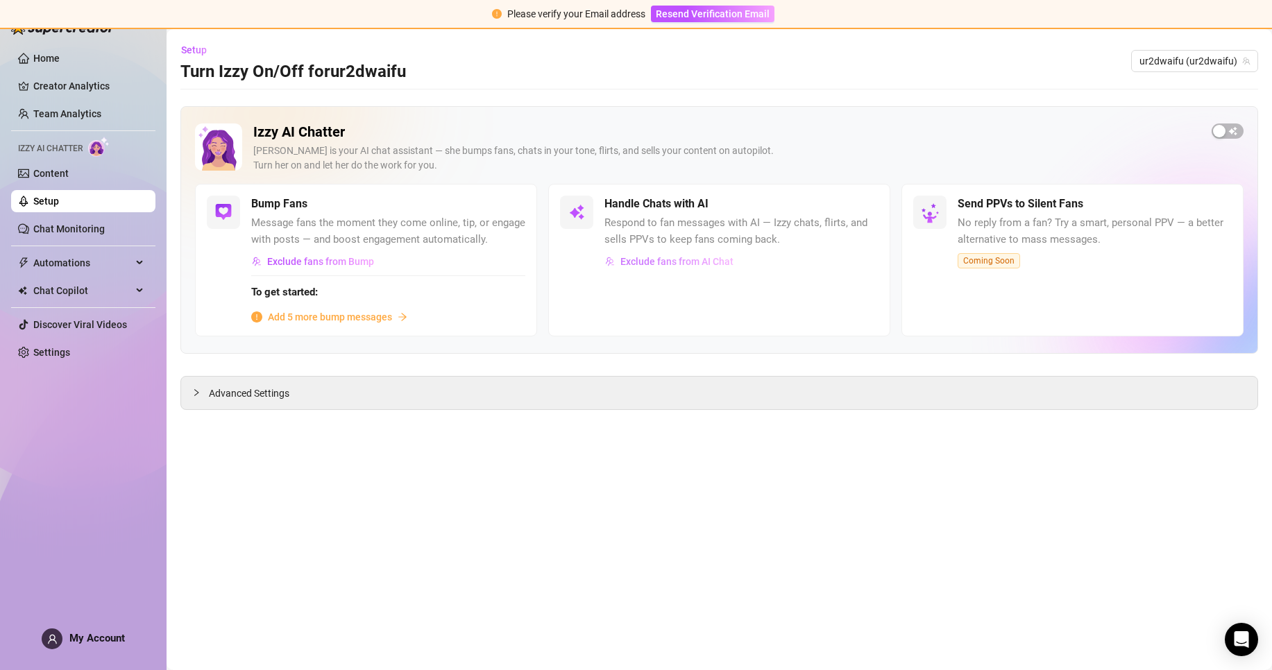
click at [731, 266] on span "Exclude fans from AI Chat" at bounding box center [676, 261] width 113 height 11
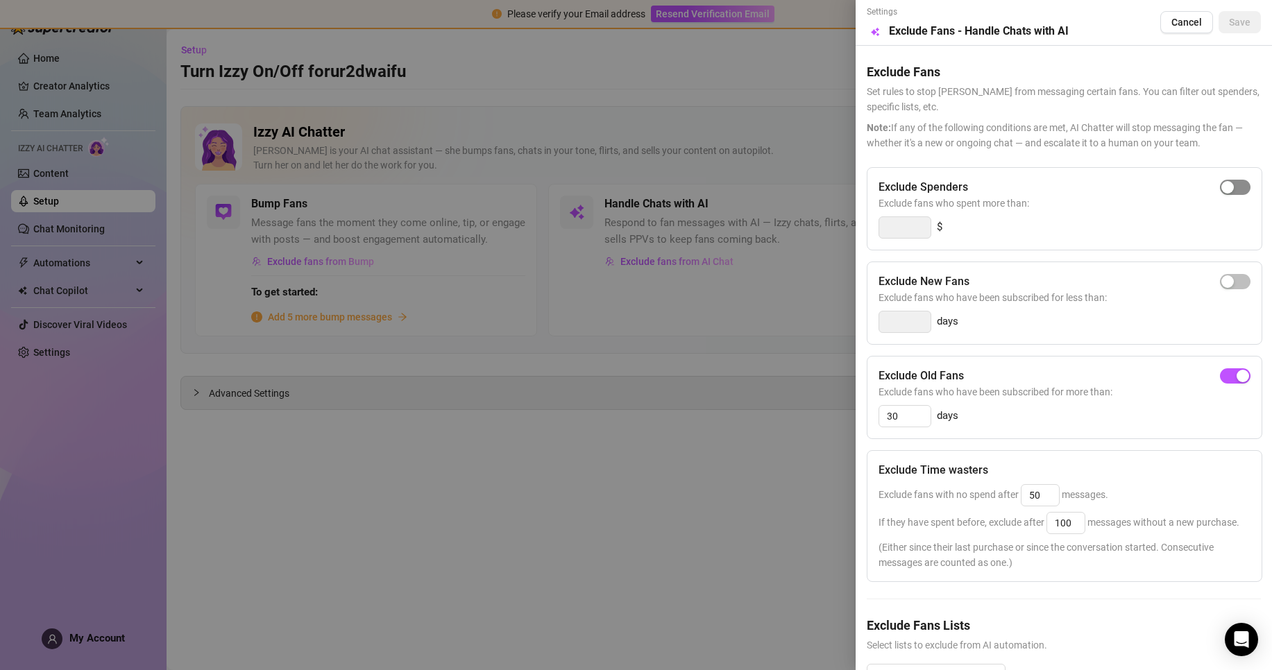
click at [1223, 184] on span "button" at bounding box center [1235, 187] width 31 height 15
type input "300"
click at [1220, 181] on span "button" at bounding box center [1235, 187] width 31 height 15
drag, startPoint x: 920, startPoint y: 416, endPoint x: 853, endPoint y: 411, distance: 67.4
click at [853, 411] on div "Settings Preview Exclude Fans - Handle Chats with AI Cancel Save Exclude Fans S…" at bounding box center [636, 335] width 1272 height 670
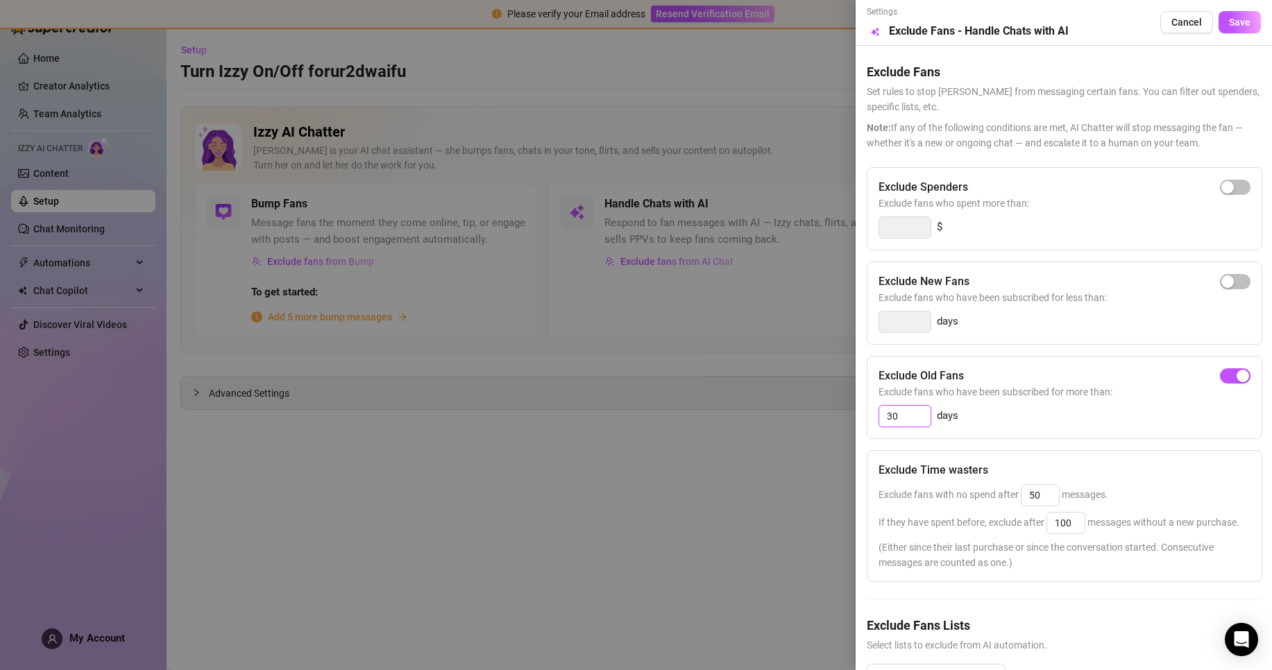
click at [922, 425] on input "30" at bounding box center [904, 416] width 51 height 21
drag, startPoint x: 910, startPoint y: 417, endPoint x: 851, endPoint y: 418, distance: 58.3
click at [851, 418] on div "Settings Preview Exclude Fans - Handle Chats with AI Cancel Save Exclude Fans S…" at bounding box center [636, 335] width 1272 height 670
type input "365"
click at [1083, 434] on div "Exclude Old Fans Exclude fans who have been subscribed for more than: 365 days" at bounding box center [1065, 397] width 396 height 83
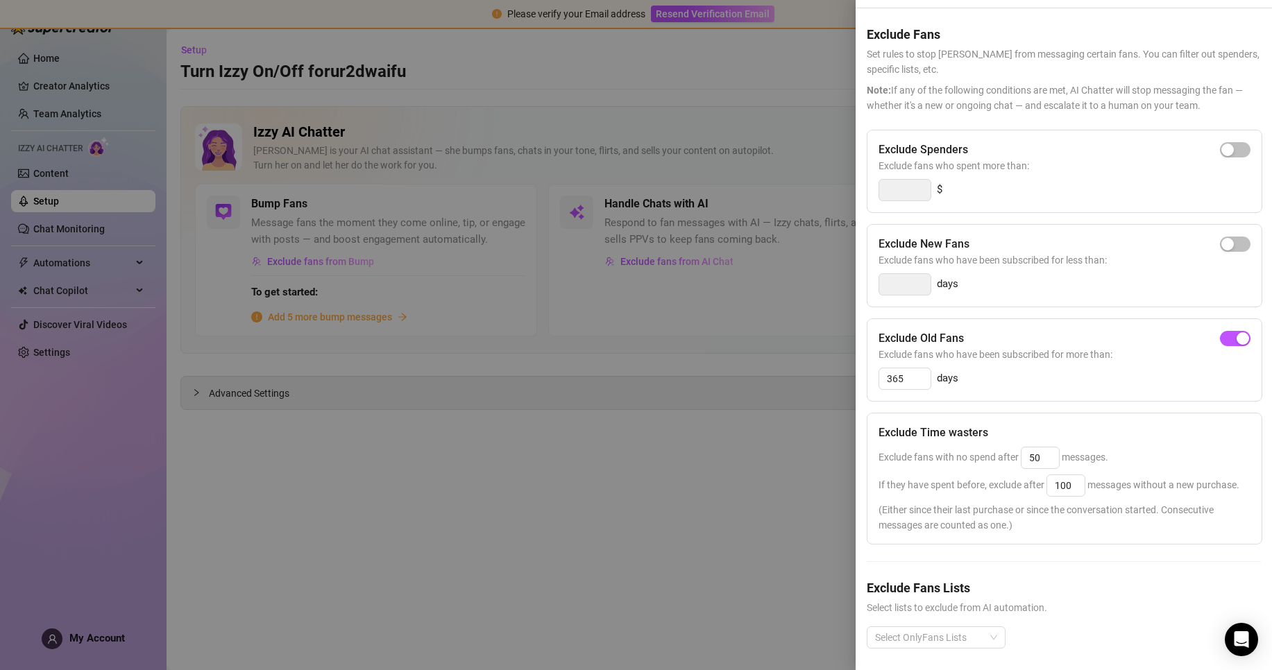
scroll to position [71, 0]
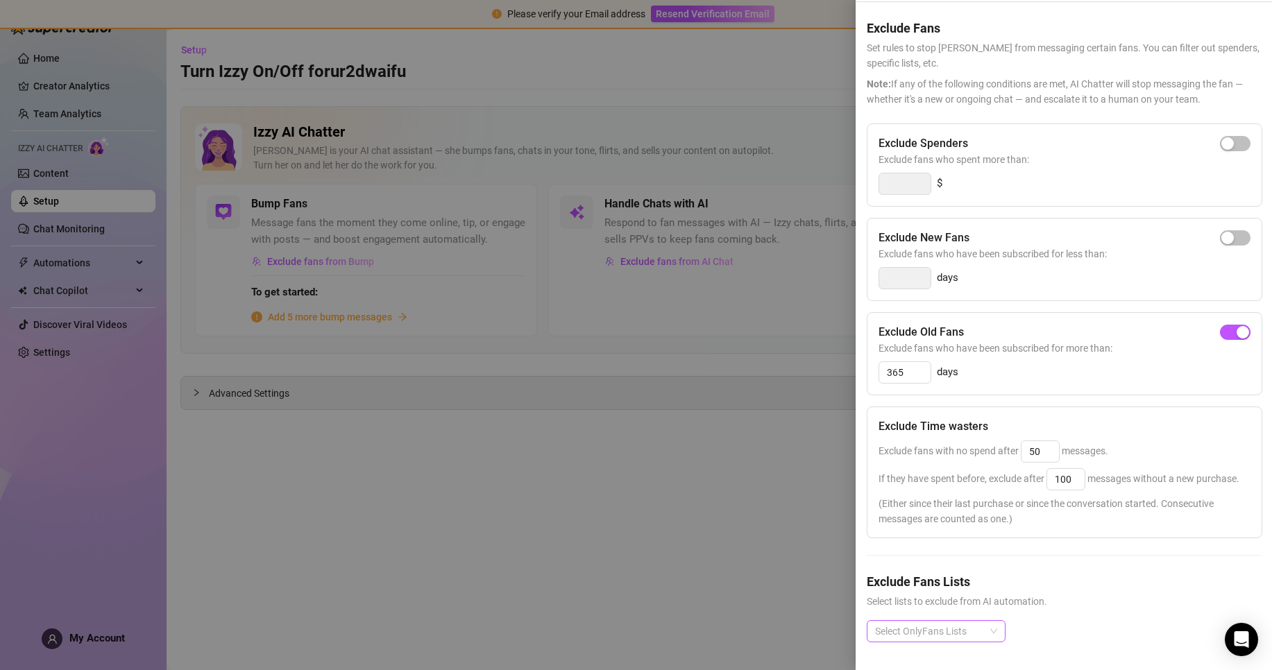
click at [949, 625] on div at bounding box center [928, 631] width 119 height 19
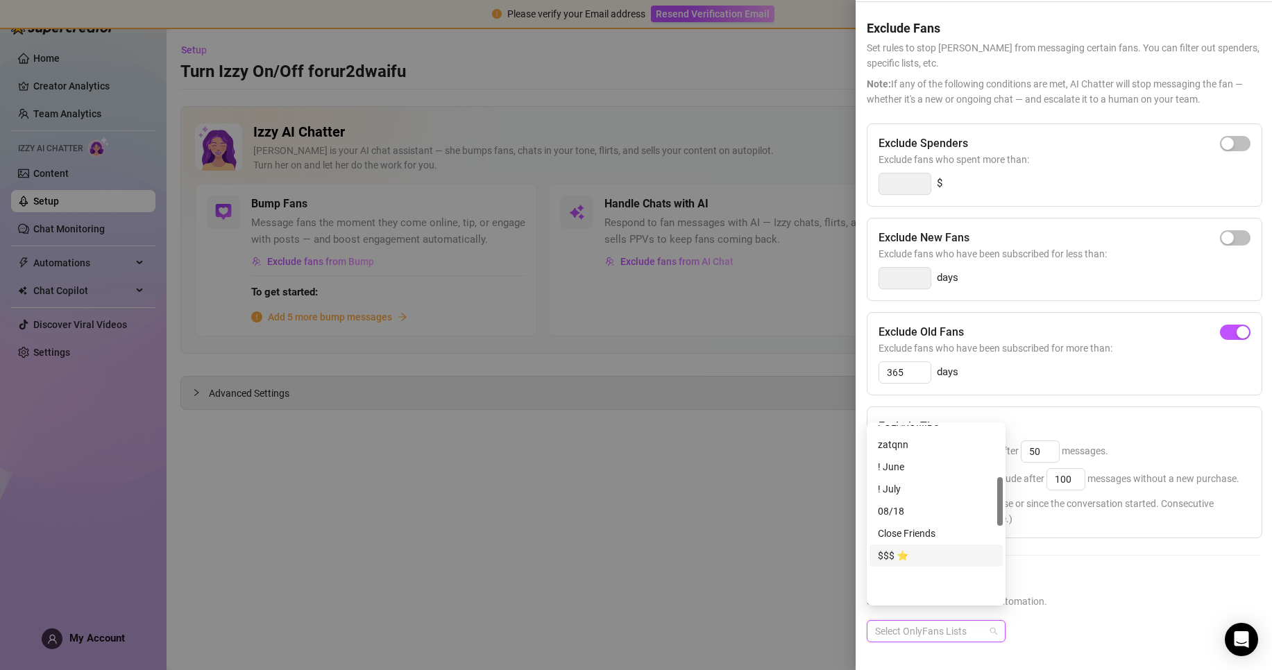
scroll to position [189, 0]
click at [1001, 516] on div at bounding box center [1000, 501] width 6 height 49
drag, startPoint x: 1001, startPoint y: 516, endPoint x: 1008, endPoint y: 618, distance: 102.9
click at [1005, 618] on body "Please verify your Email address Resend Verification Email Home Creator Analyti…" at bounding box center [636, 335] width 1272 height 670
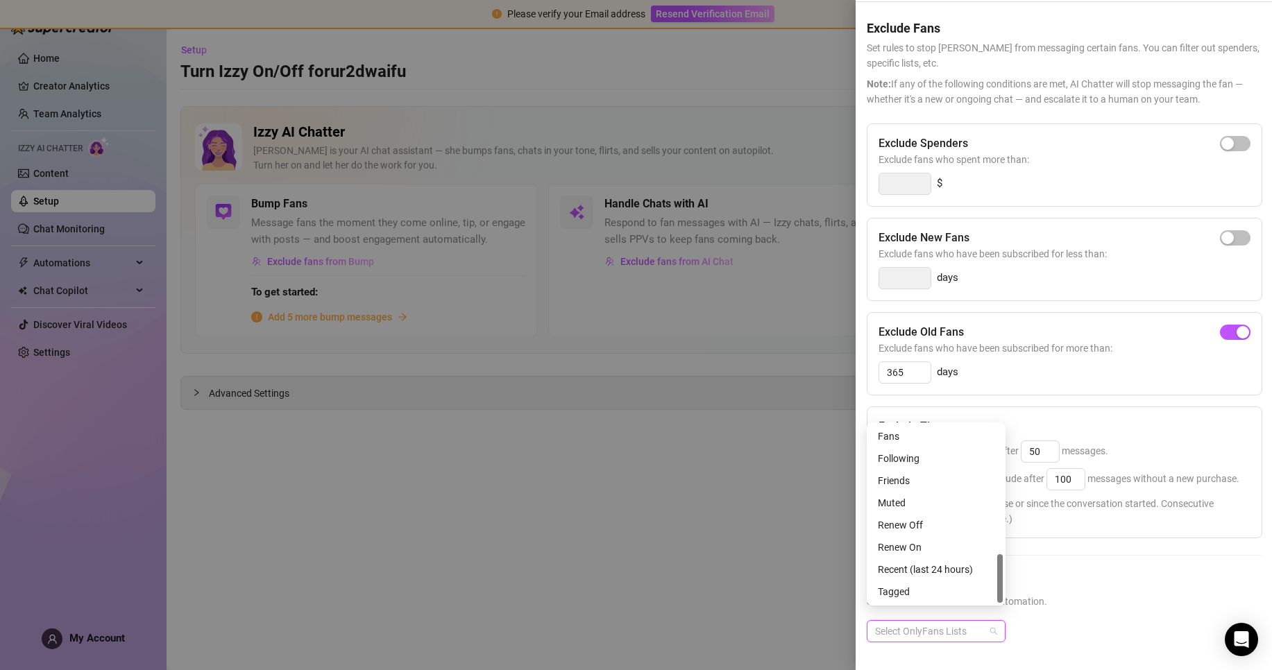
click at [1089, 620] on div "Select OnlyFans Lists" at bounding box center [1064, 642] width 394 height 44
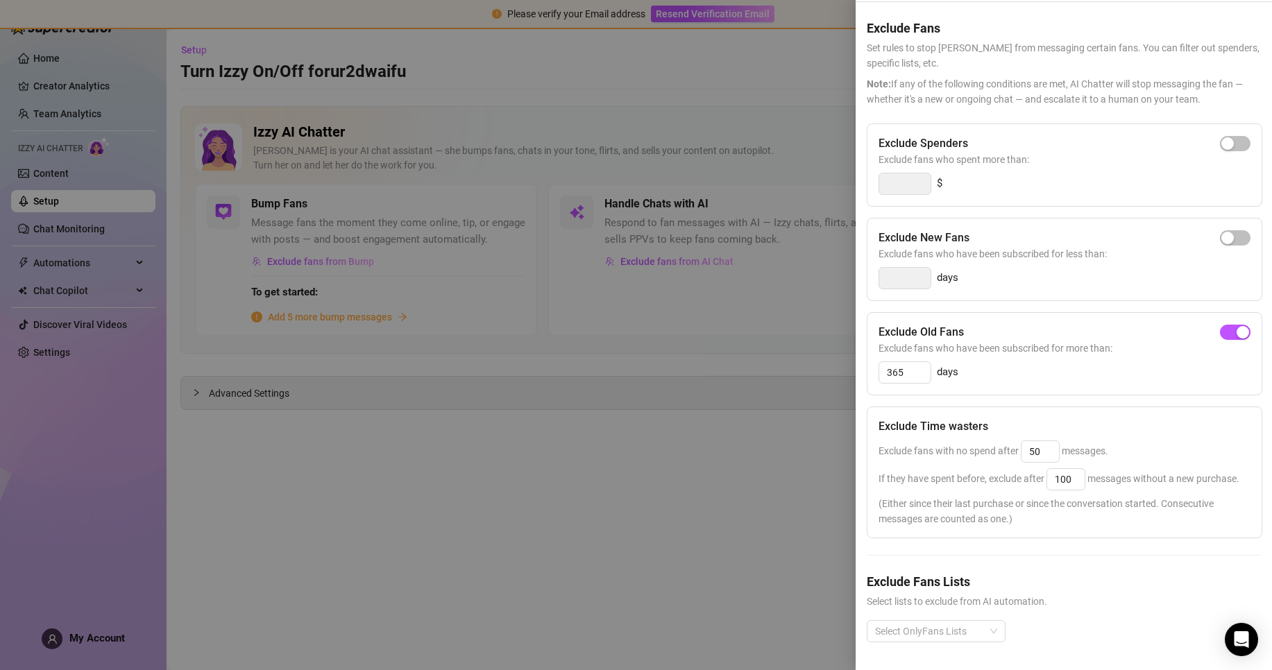
click at [722, 588] on div at bounding box center [636, 335] width 1272 height 670
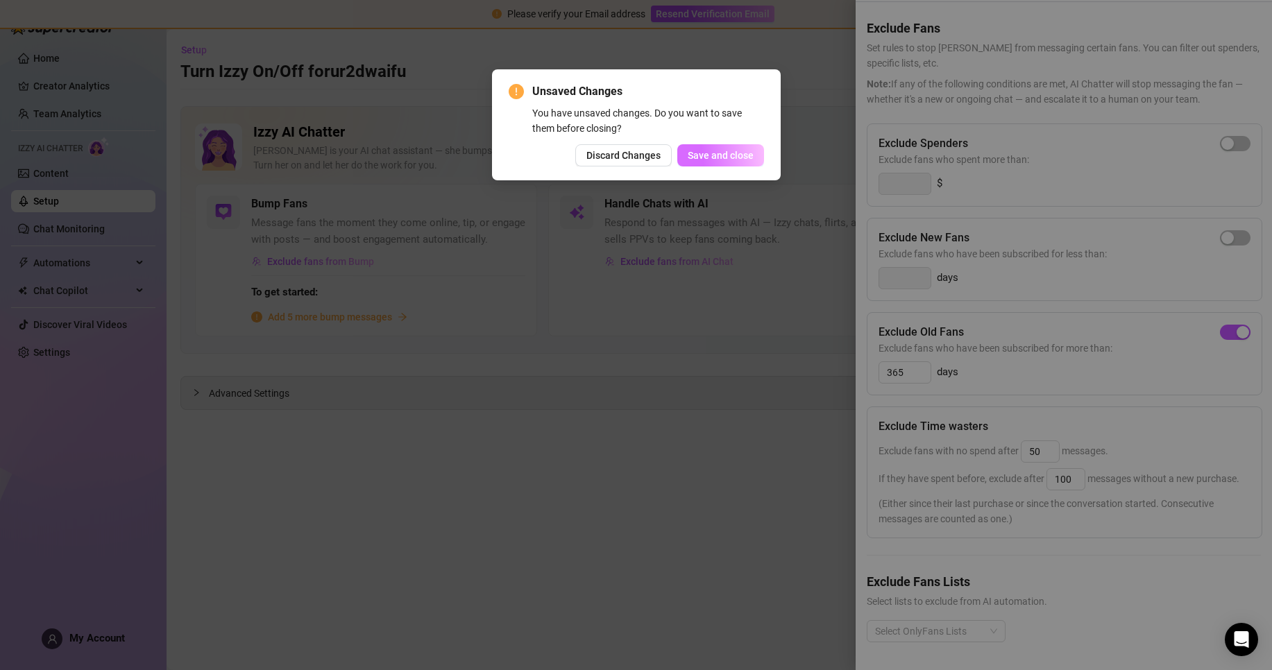
click at [740, 162] on button "Save and close" at bounding box center [720, 155] width 87 height 22
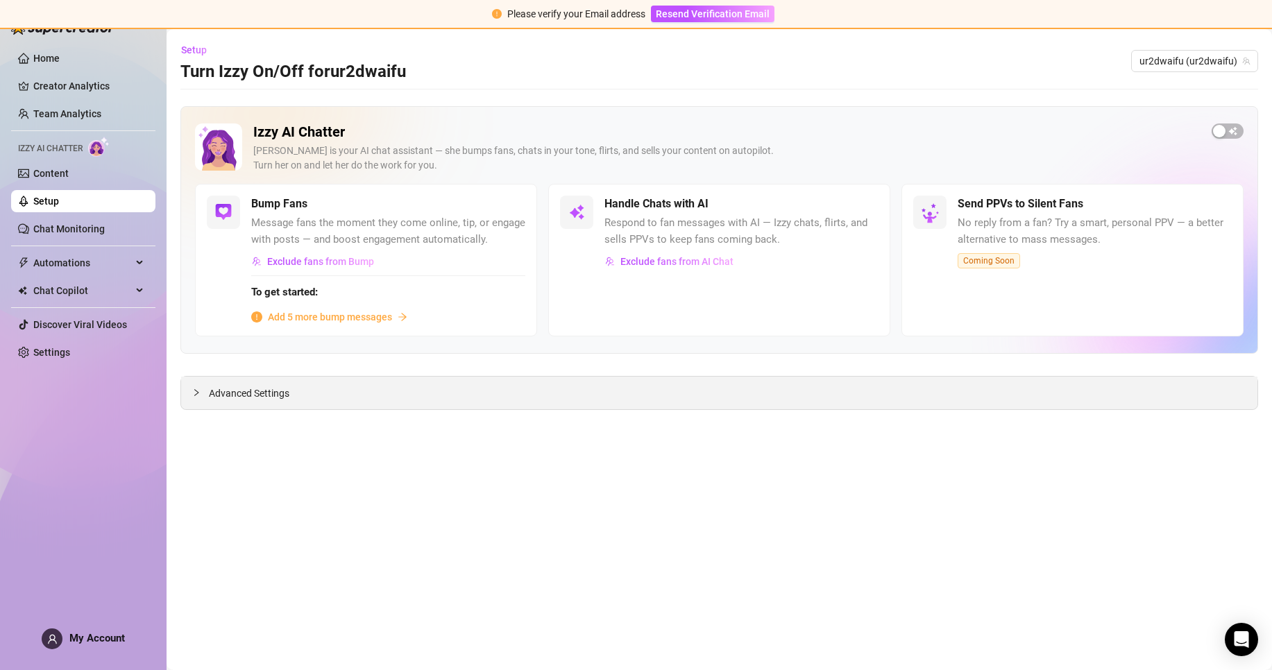
click at [285, 396] on span "Advanced Settings" at bounding box center [249, 393] width 80 height 15
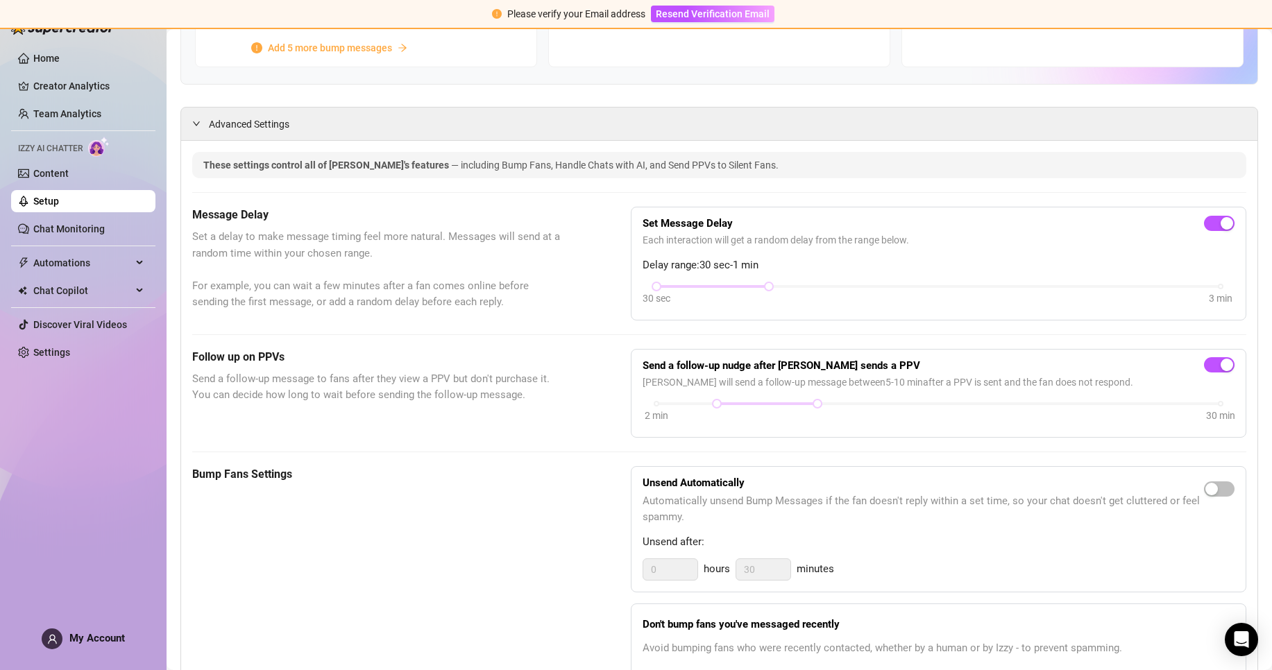
scroll to position [278, 0]
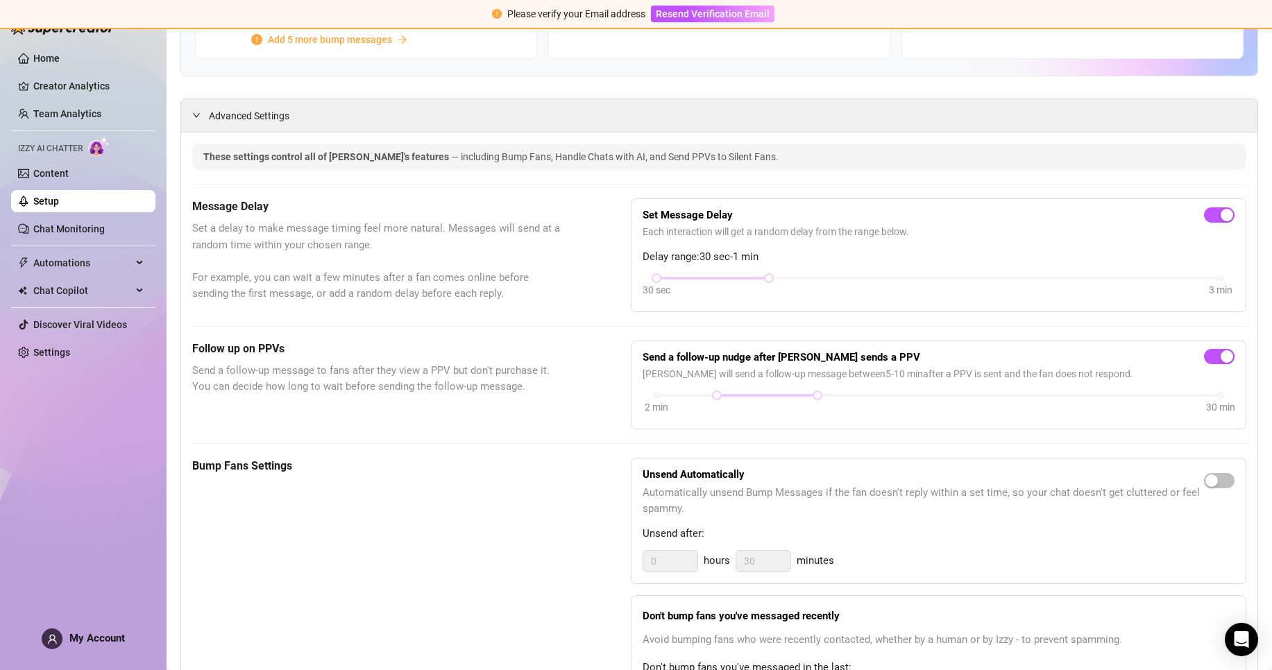
drag, startPoint x: 756, startPoint y: 294, endPoint x: 793, endPoint y: 297, distance: 37.6
click at [793, 297] on div "30 sec 3 min" at bounding box center [939, 287] width 592 height 26
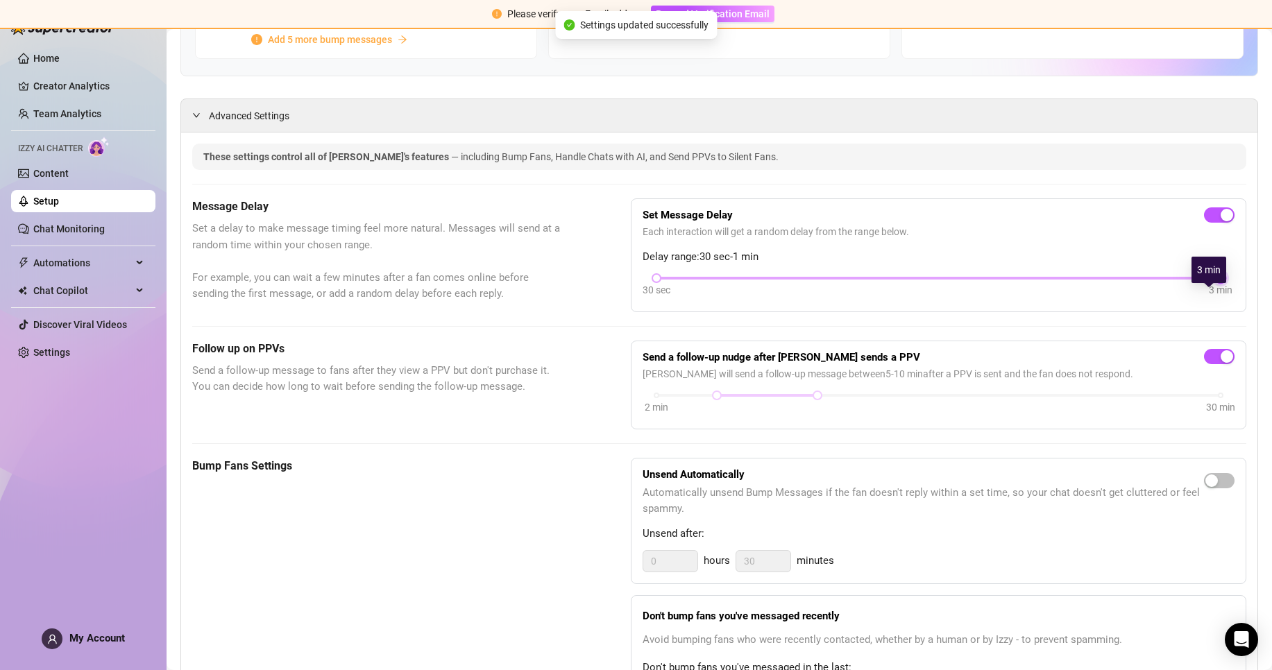
drag, startPoint x: 767, startPoint y: 294, endPoint x: 1214, endPoint y: 309, distance: 447.8
click at [1214, 280] on div "30 sec 3 min" at bounding box center [938, 277] width 564 height 6
drag, startPoint x: 654, startPoint y: 296, endPoint x: 811, endPoint y: 302, distance: 156.2
click at [811, 300] on div "30 sec 3 min" at bounding box center [939, 287] width 592 height 26
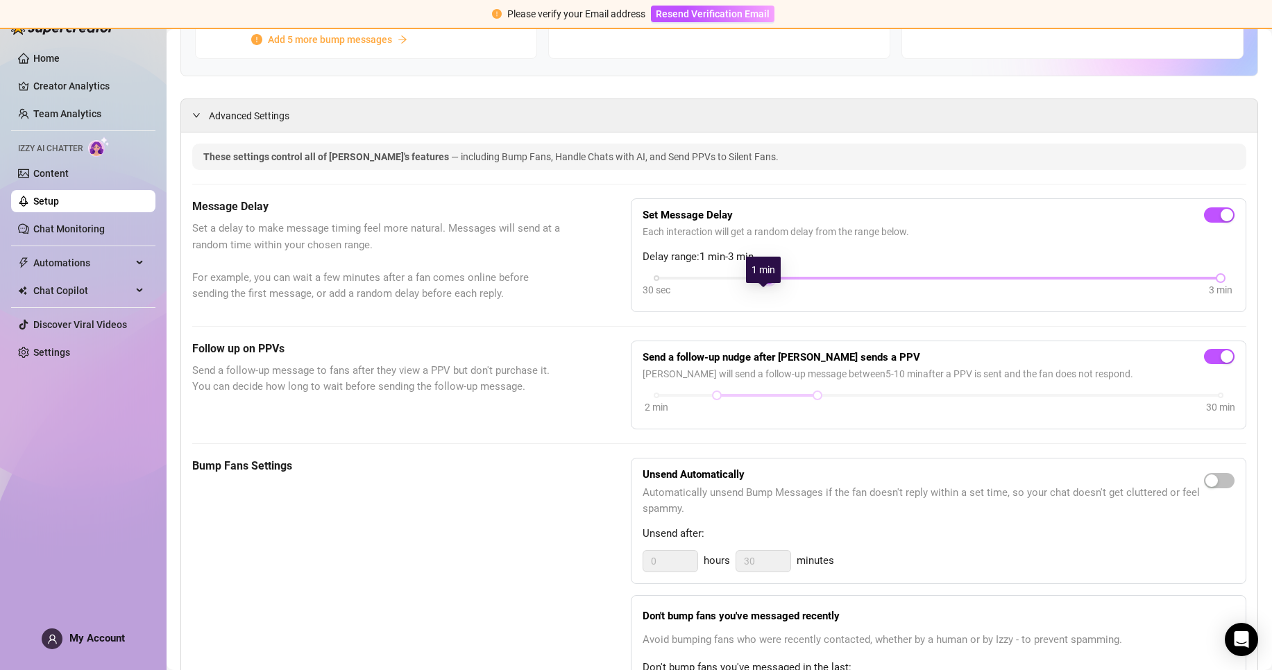
drag, startPoint x: 768, startPoint y: 296, endPoint x: 879, endPoint y: 296, distance: 110.3
click at [772, 282] on div at bounding box center [768, 278] width 7 height 7
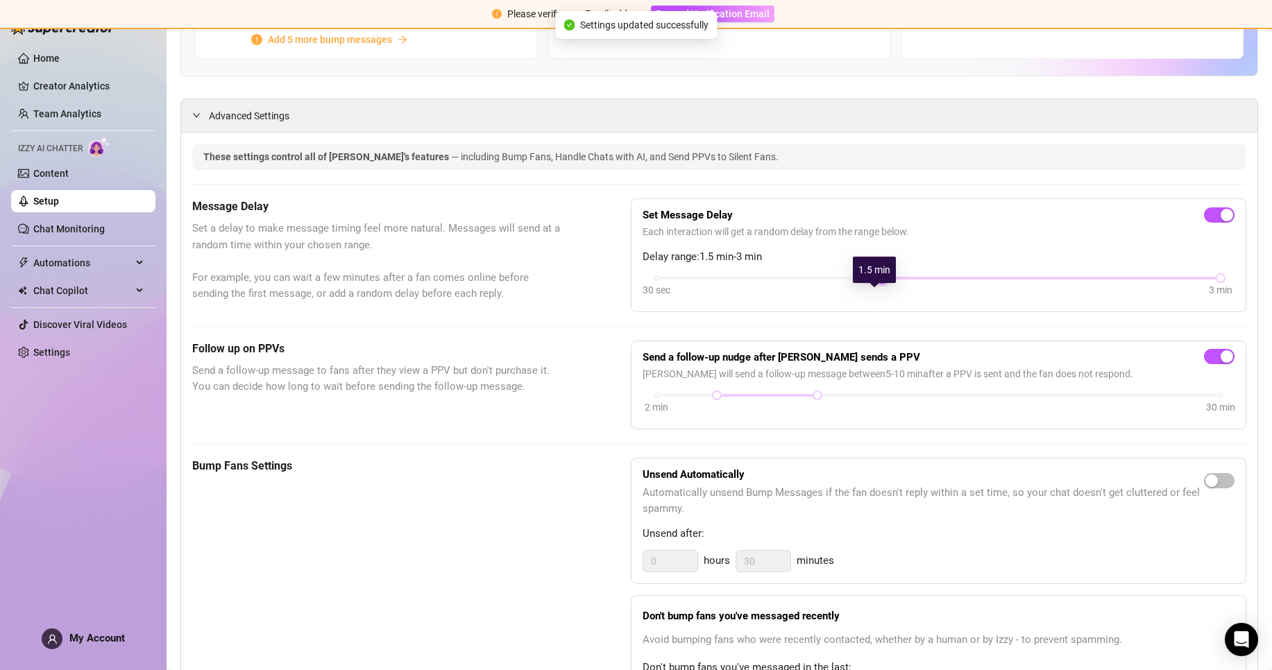
drag, startPoint x: 879, startPoint y: 296, endPoint x: 958, endPoint y: 297, distance: 79.1
click at [958, 297] on div "30 sec 3 min" at bounding box center [939, 287] width 592 height 26
drag, startPoint x: 985, startPoint y: 292, endPoint x: 833, endPoint y: 280, distance: 153.1
click at [833, 280] on div "Set Message Delay Each interaction will get a random delay from the range below…" at bounding box center [939, 255] width 592 height 90
drag, startPoint x: 874, startPoint y: 295, endPoint x: 791, endPoint y: 295, distance: 83.3
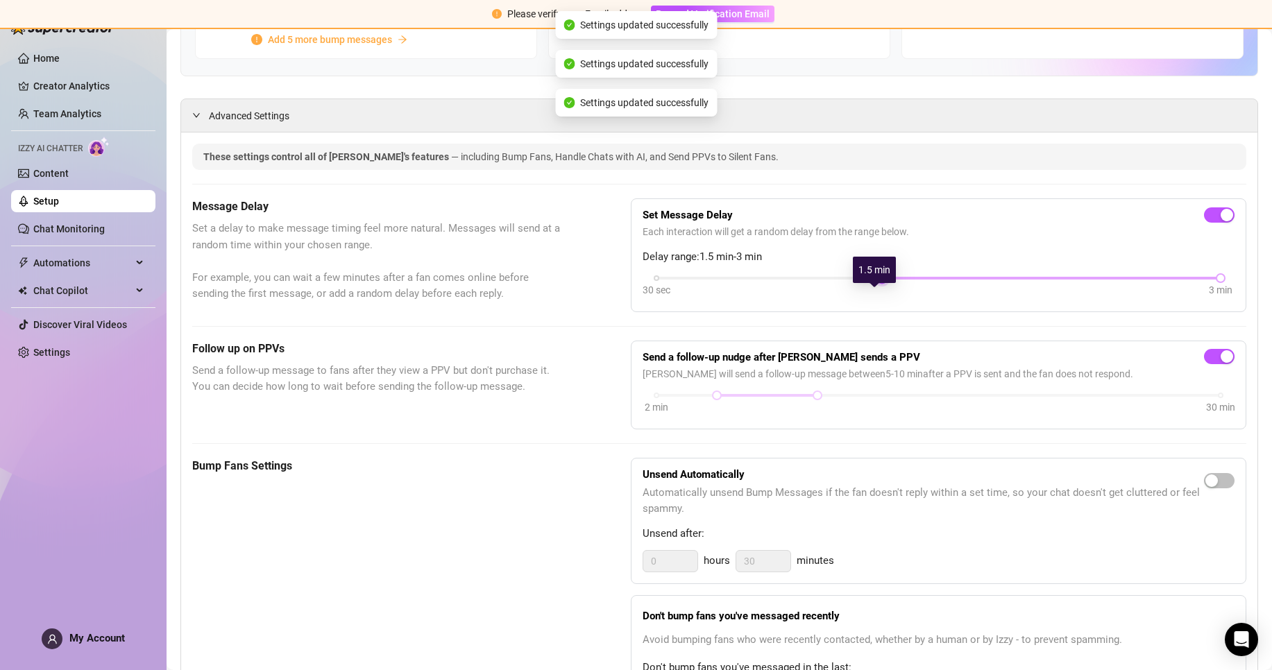
click at [791, 280] on div "30 sec 3 min" at bounding box center [938, 277] width 564 height 6
click at [480, 430] on div "Follow up on PPVs Send a follow-up message to fans after they view a PPV but do…" at bounding box center [376, 385] width 369 height 89
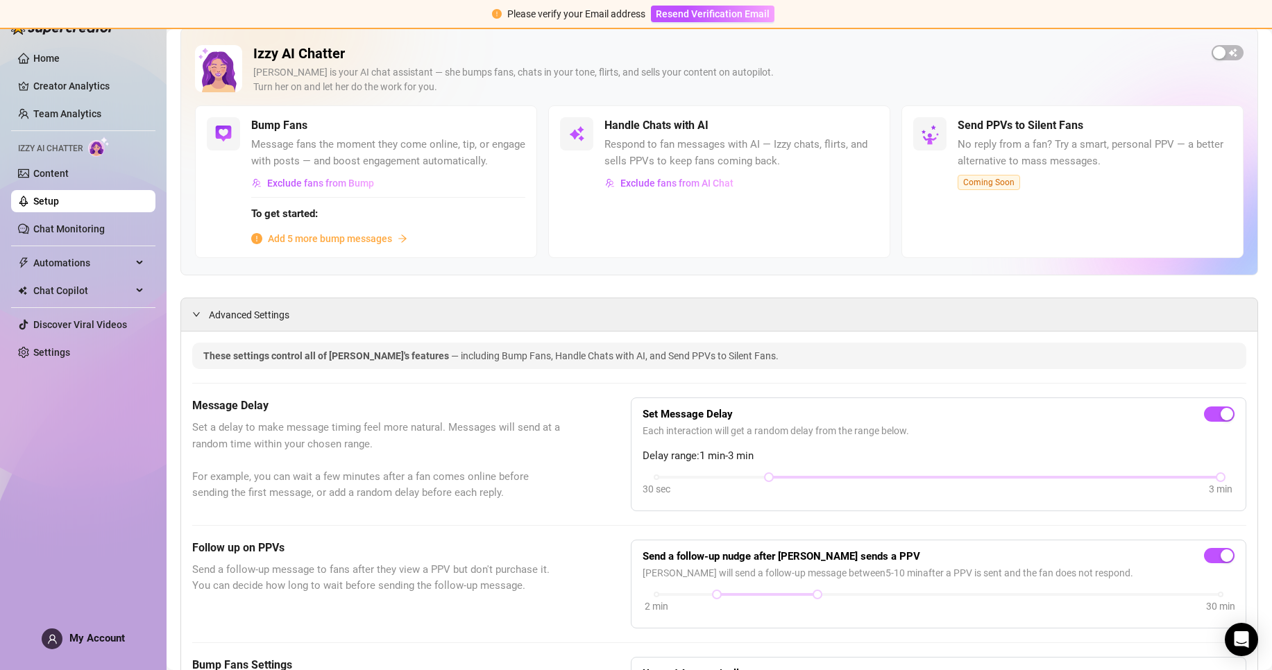
scroll to position [0, 0]
